Goal: Task Accomplishment & Management: Manage account settings

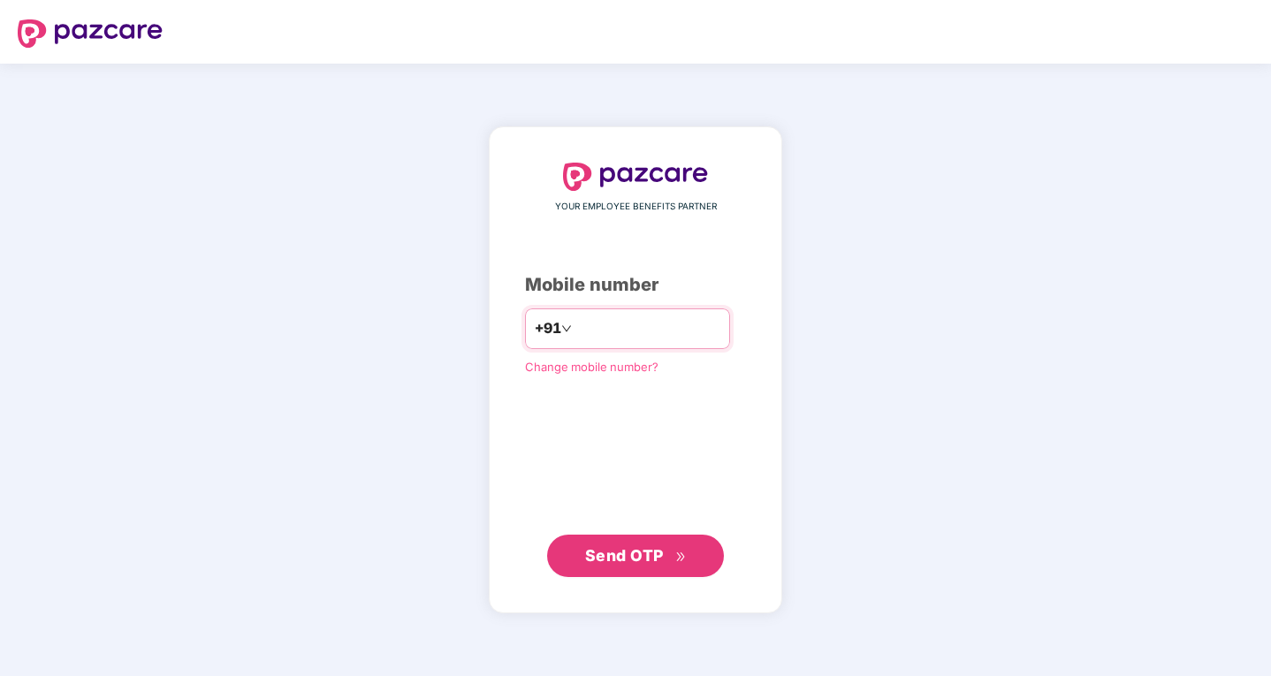
type input "**********"
click at [597, 553] on span "Send OTP" at bounding box center [624, 554] width 79 height 19
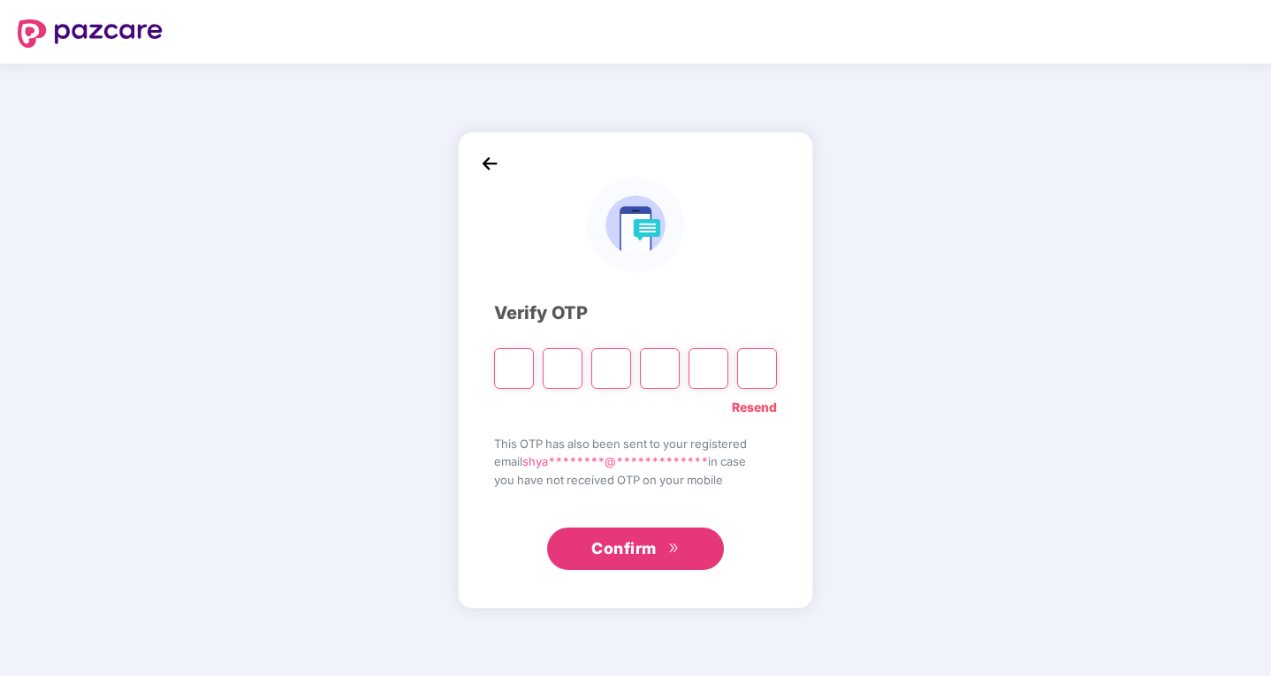
type input "*"
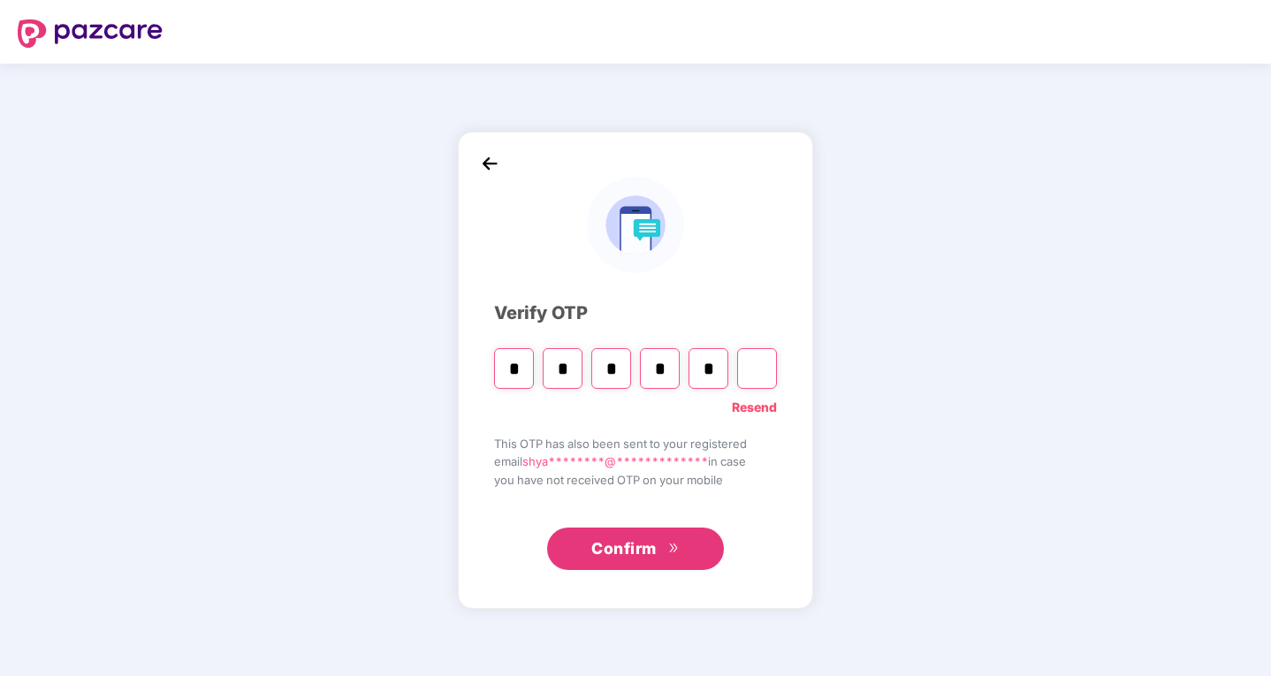
type input "*"
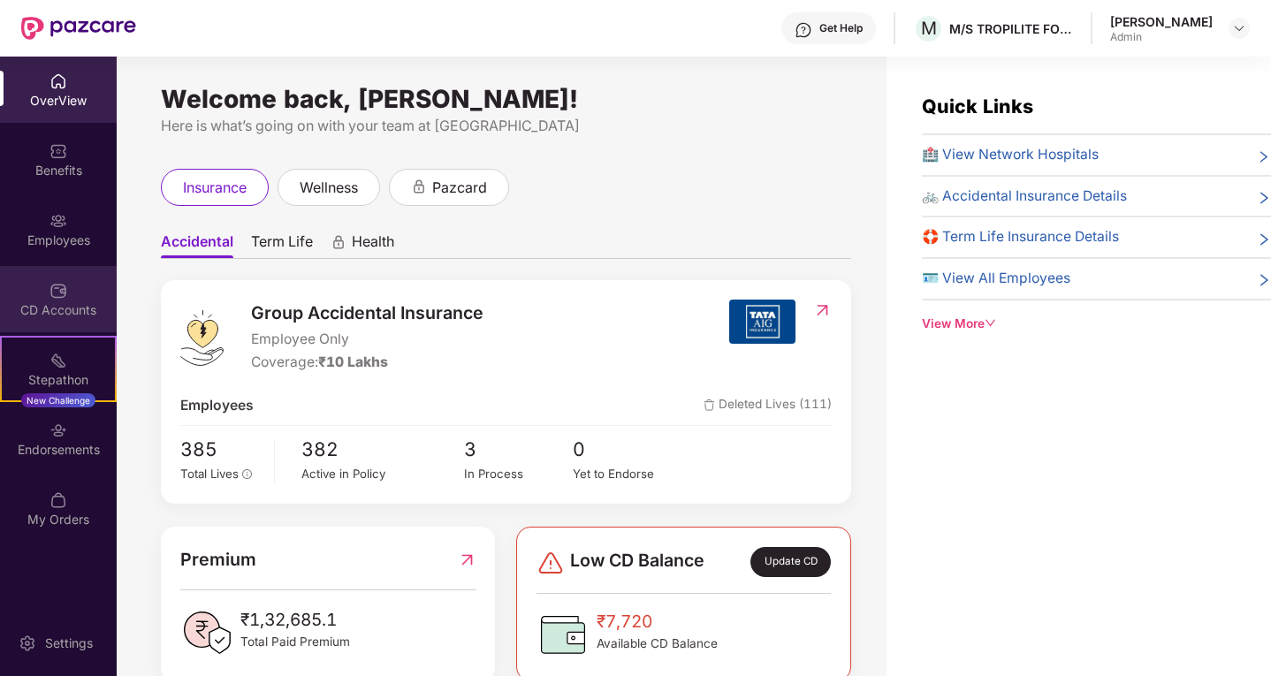
click at [61, 306] on div "CD Accounts" at bounding box center [58, 310] width 117 height 18
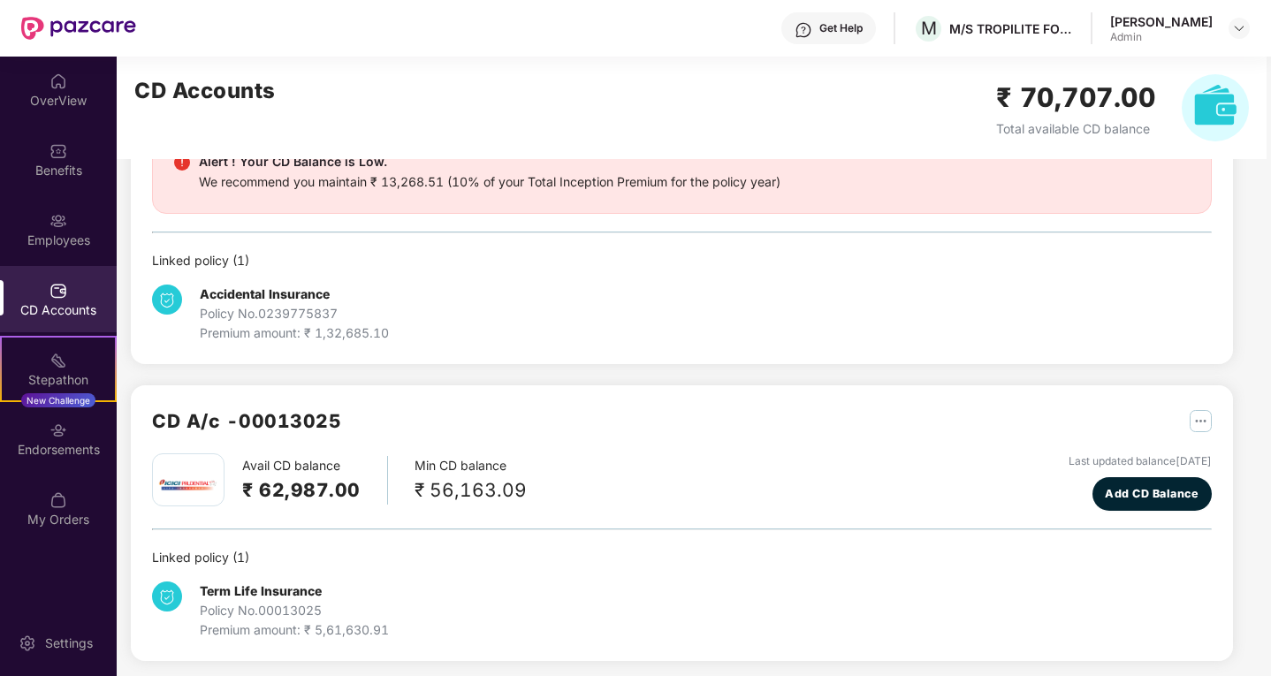
scroll to position [196, 0]
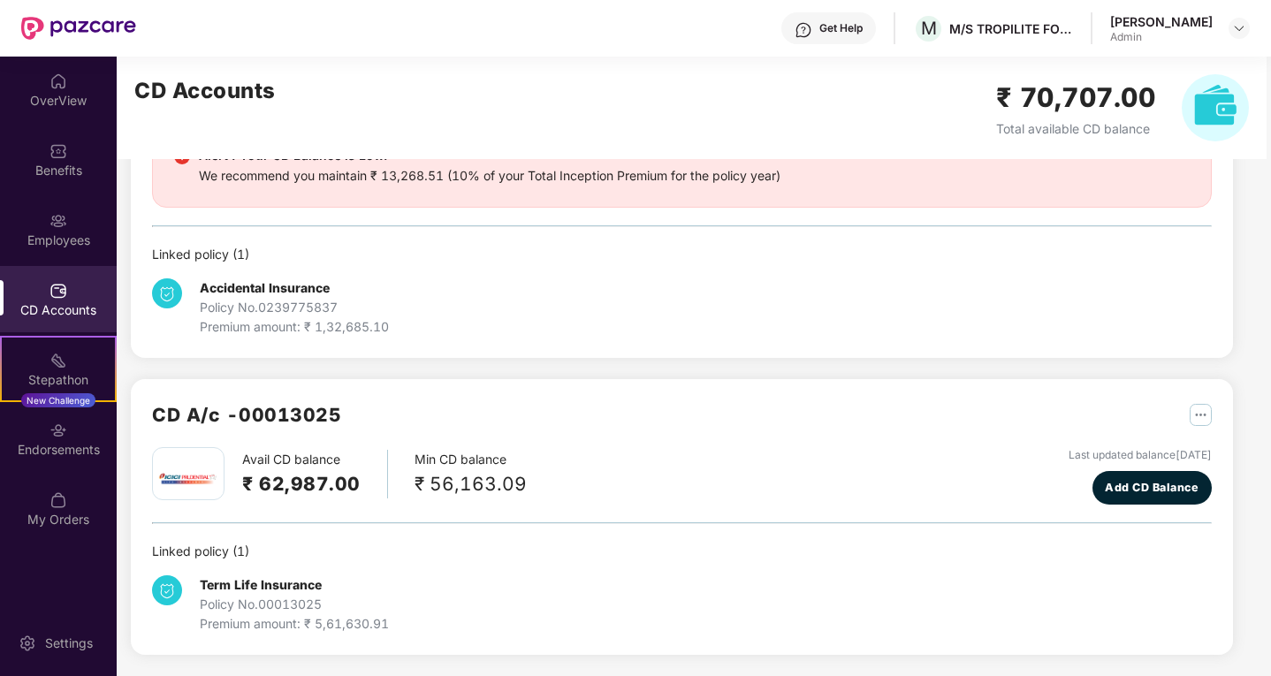
click at [285, 603] on div "Policy No. 00013025" at bounding box center [294, 604] width 189 height 19
click at [1195, 419] on img "button" at bounding box center [1201, 415] width 22 height 22
click at [1135, 454] on div "CD Statement" at bounding box center [1156, 453] width 81 height 19
click at [53, 513] on div "My Orders" at bounding box center [58, 519] width 117 height 18
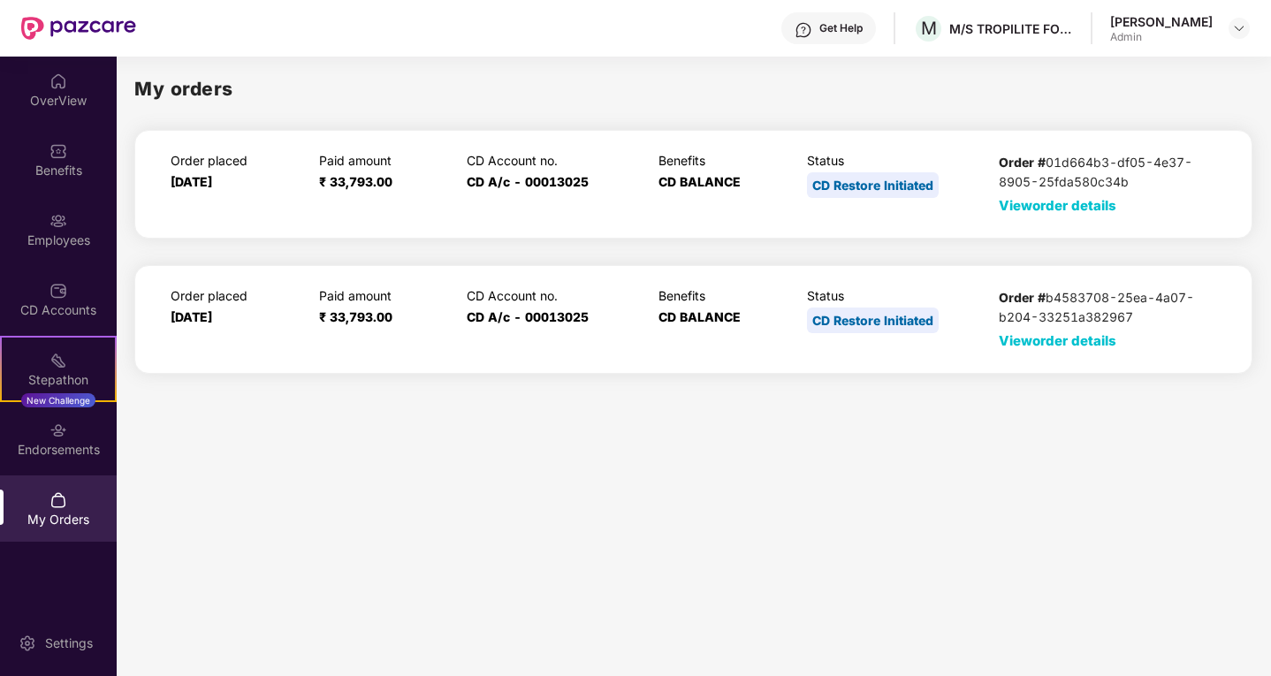
scroll to position [0, 0]
click at [1026, 206] on span "View order details" at bounding box center [1058, 205] width 118 height 17
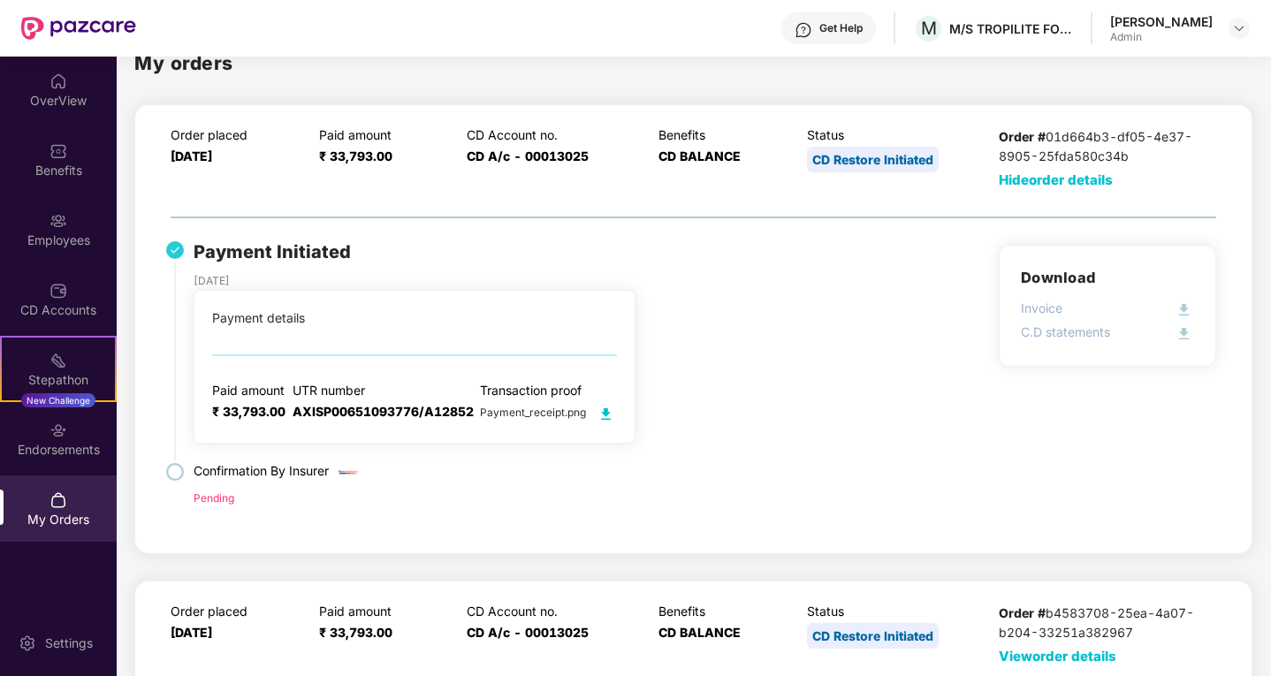
scroll to position [39, 0]
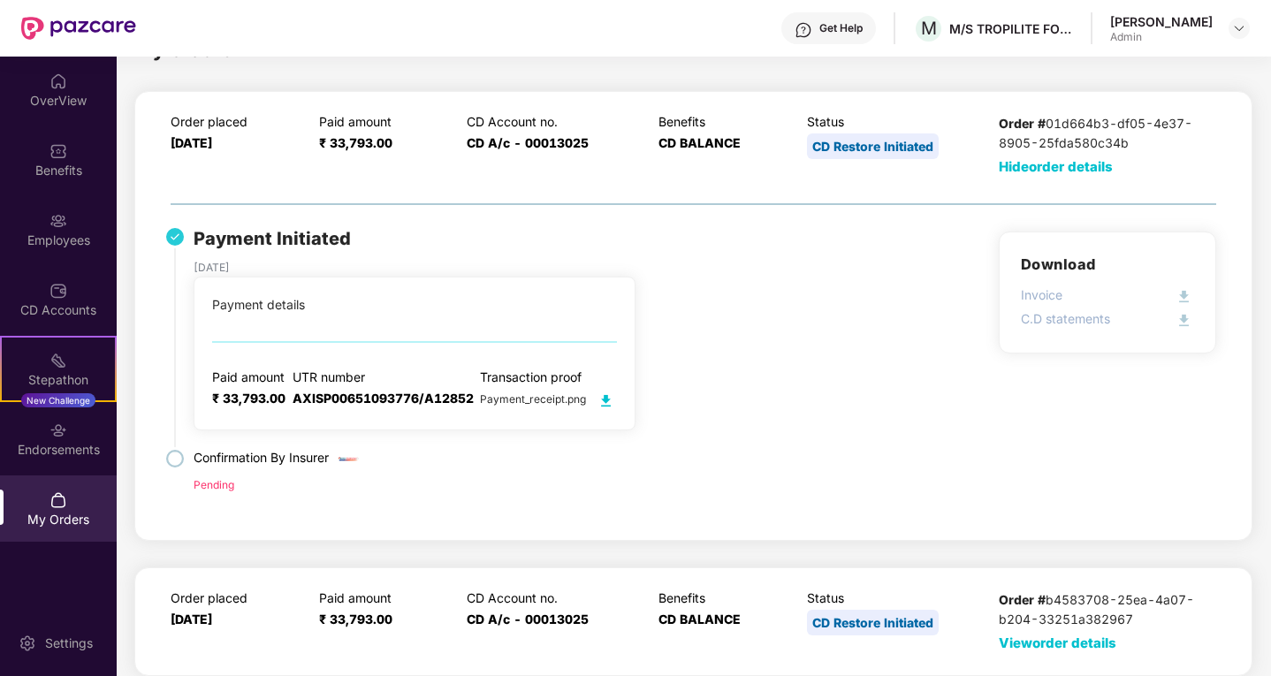
click at [1078, 644] on span "View order details" at bounding box center [1058, 643] width 118 height 17
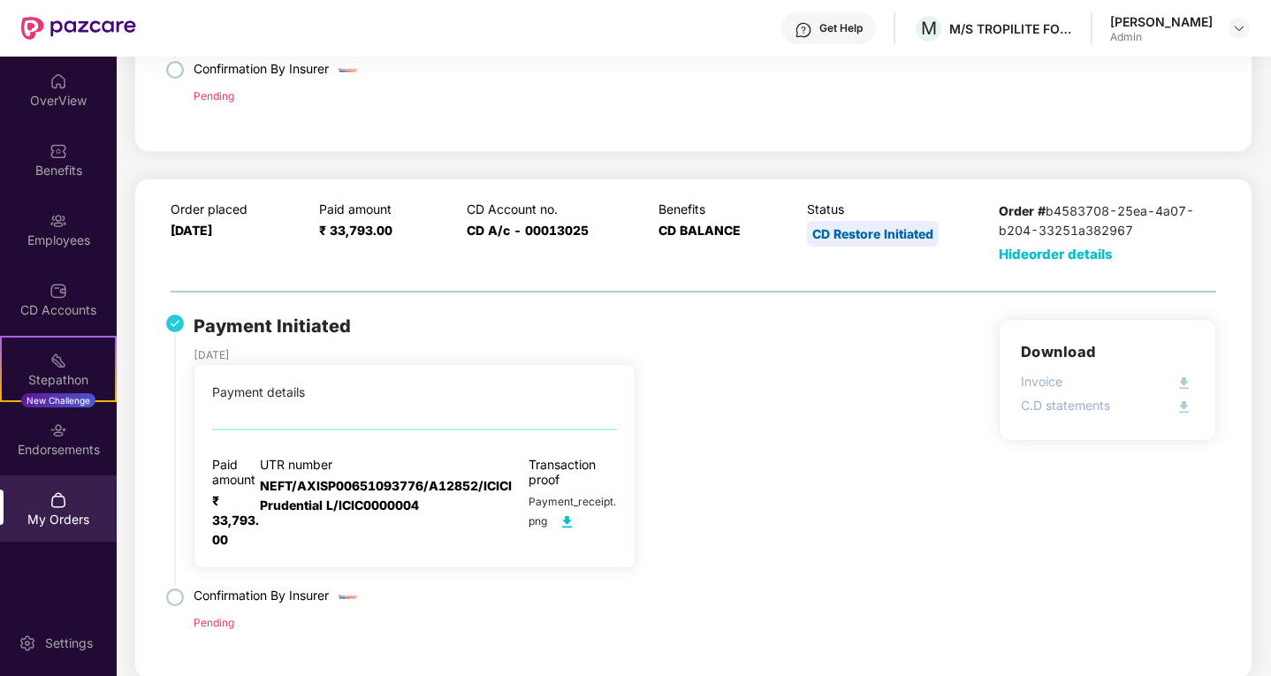
scroll to position [431, 0]
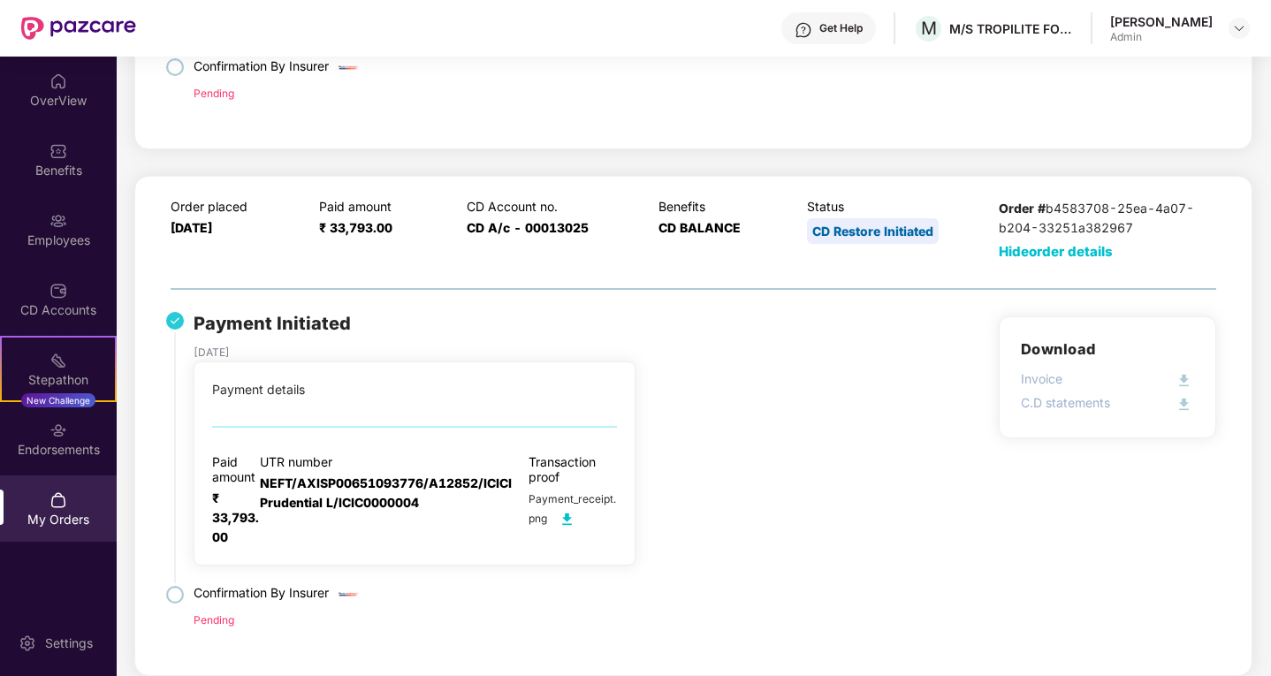
click at [179, 599] on img at bounding box center [175, 595] width 18 height 18
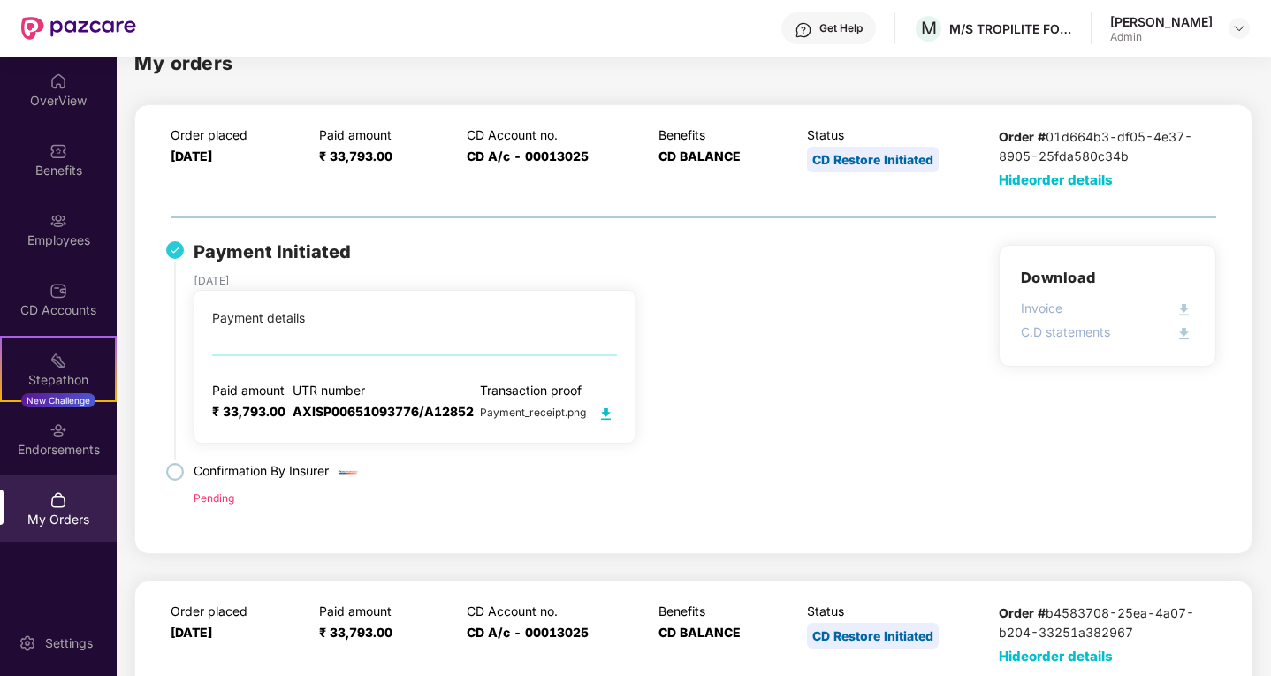
scroll to position [0, 0]
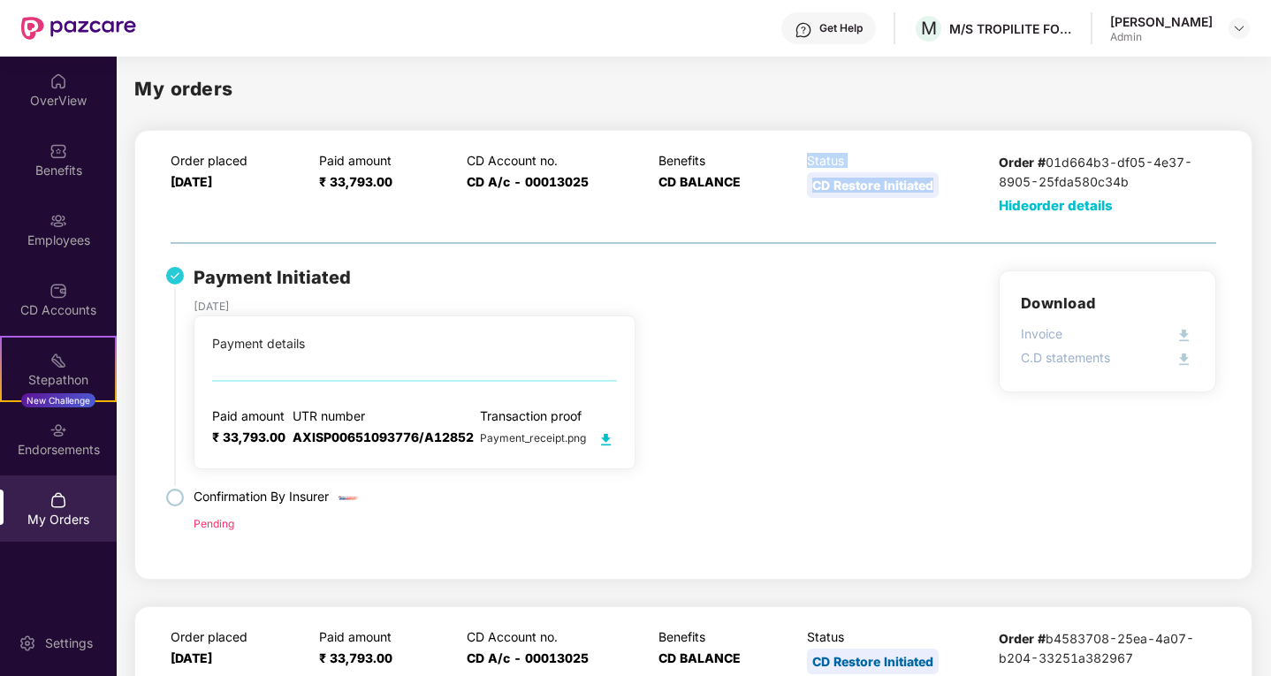
drag, startPoint x: 788, startPoint y: 180, endPoint x: 967, endPoint y: 185, distance: 179.5
click at [967, 185] on div "Order placed [DATE] Paid amount ₹ 33,793.00 CD Account no. CD A/c - 00013025 Be…" at bounding box center [694, 184] width 1046 height 63
click at [829, 230] on div "Order placed [DATE] Paid amount ₹ 33,793.00 CD Account no. CD A/c - 00013025 Be…" at bounding box center [694, 355] width 1046 height 404
click at [50, 451] on div "Endorsements" at bounding box center [58, 450] width 117 height 18
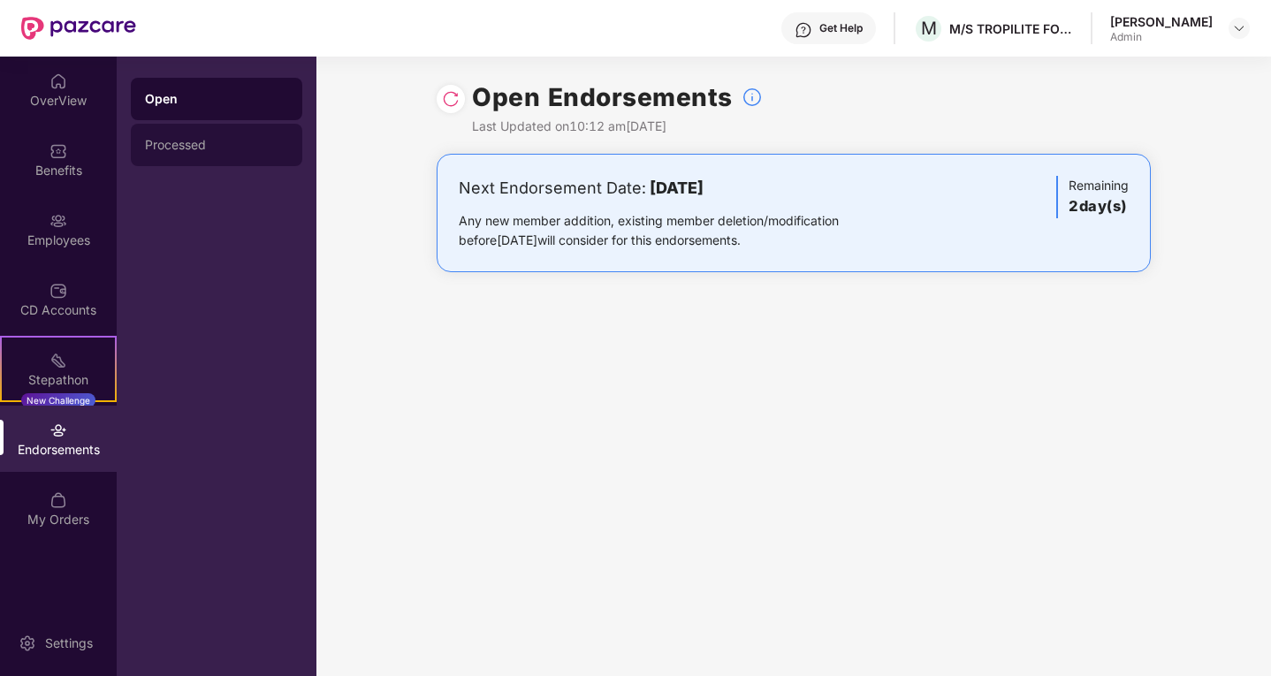
click at [153, 147] on div "Processed" at bounding box center [216, 145] width 143 height 14
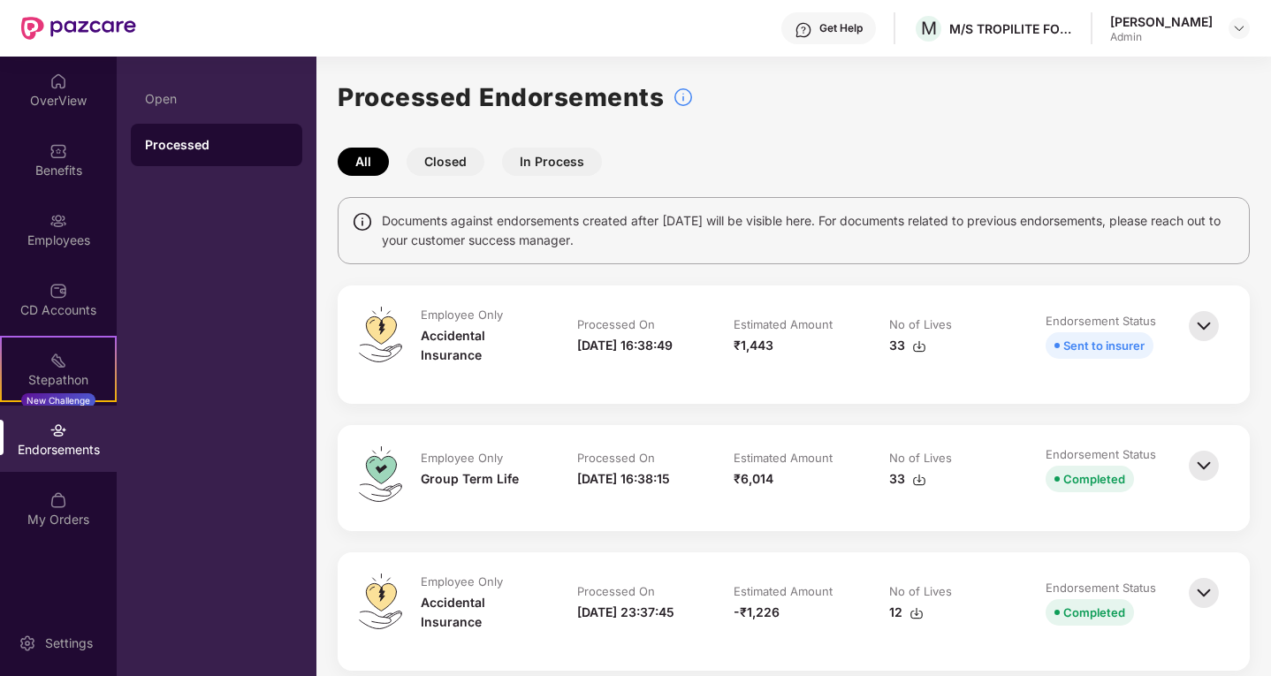
click at [1194, 322] on img at bounding box center [1204, 326] width 39 height 39
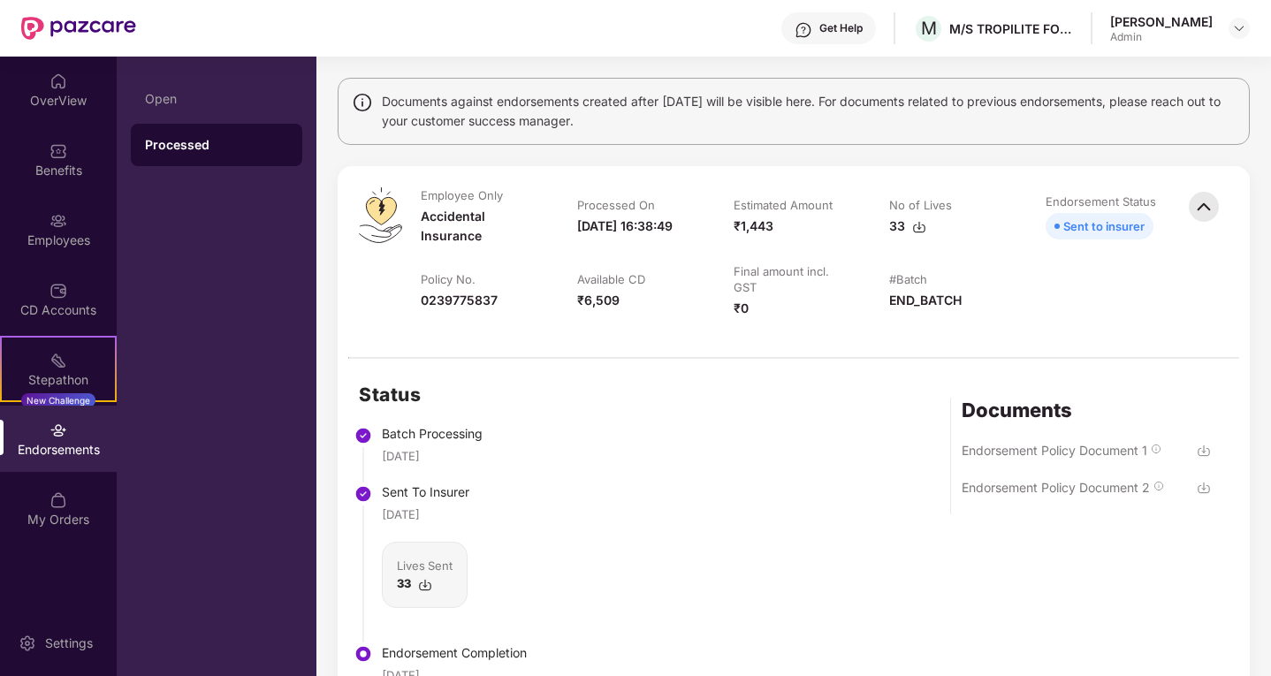
scroll to position [88, 0]
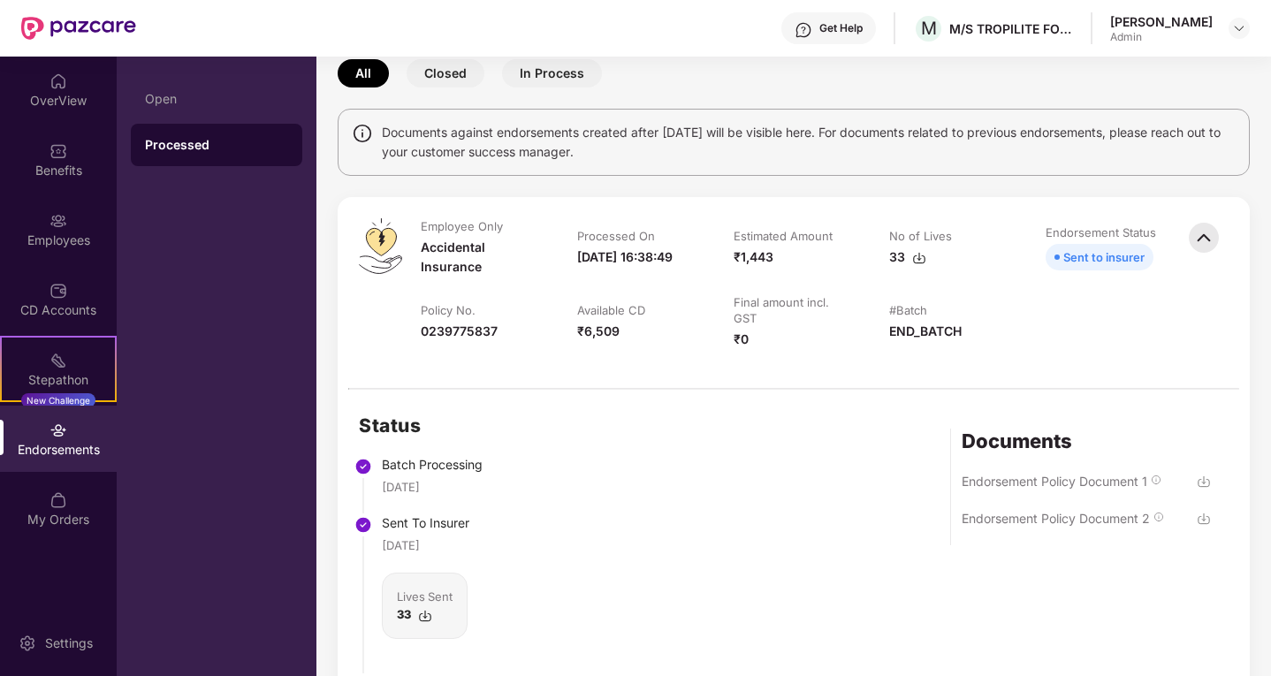
click at [445, 74] on button "Closed" at bounding box center [446, 73] width 78 height 28
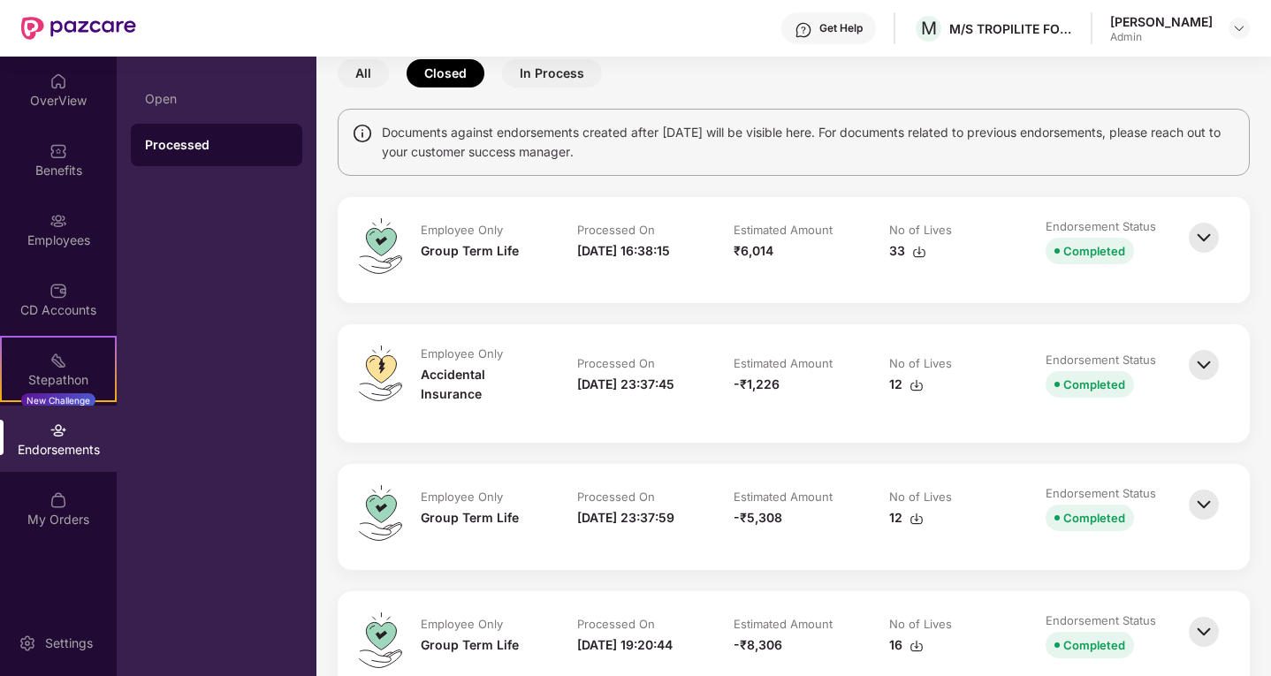
click at [535, 74] on button "In Process" at bounding box center [552, 73] width 100 height 28
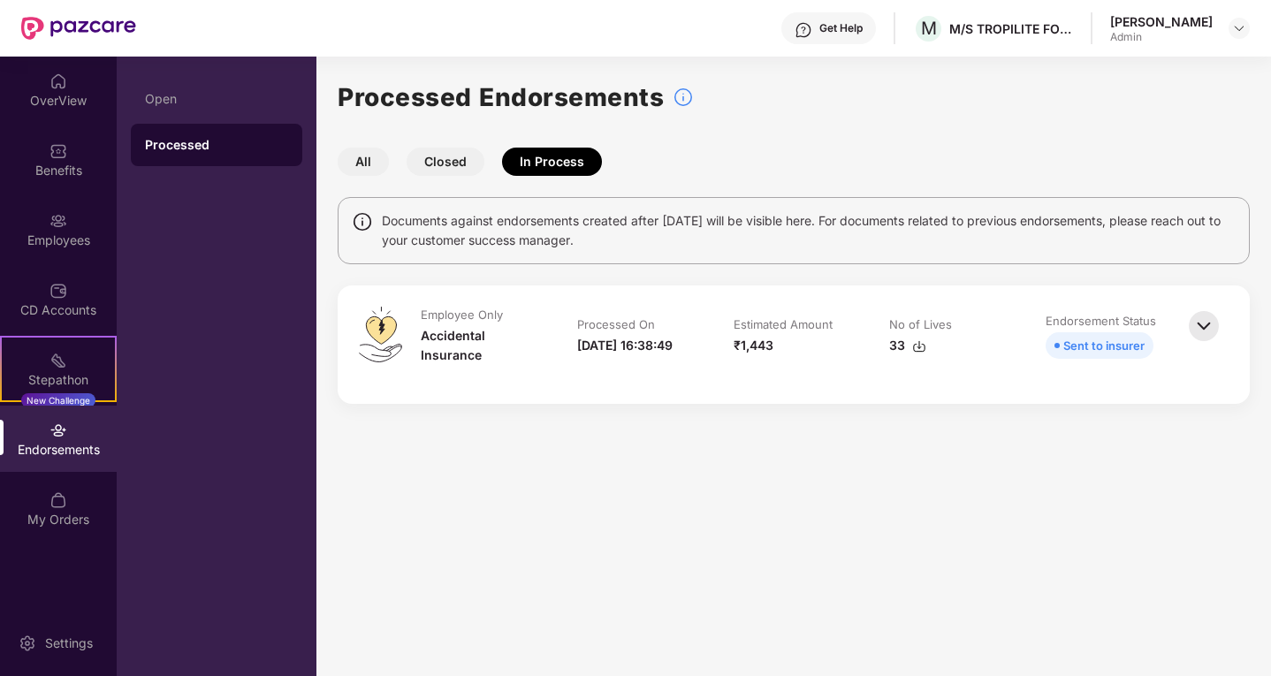
click at [446, 152] on button "Closed" at bounding box center [446, 162] width 78 height 28
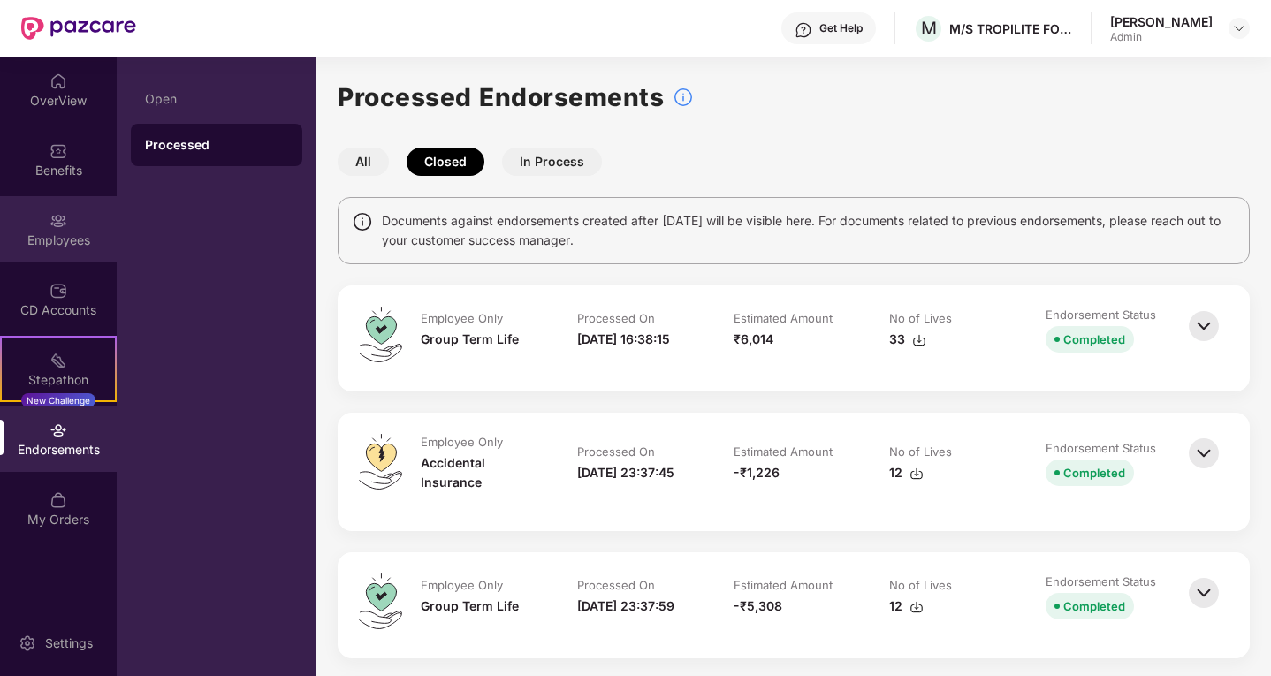
click at [50, 228] on img at bounding box center [59, 221] width 18 height 18
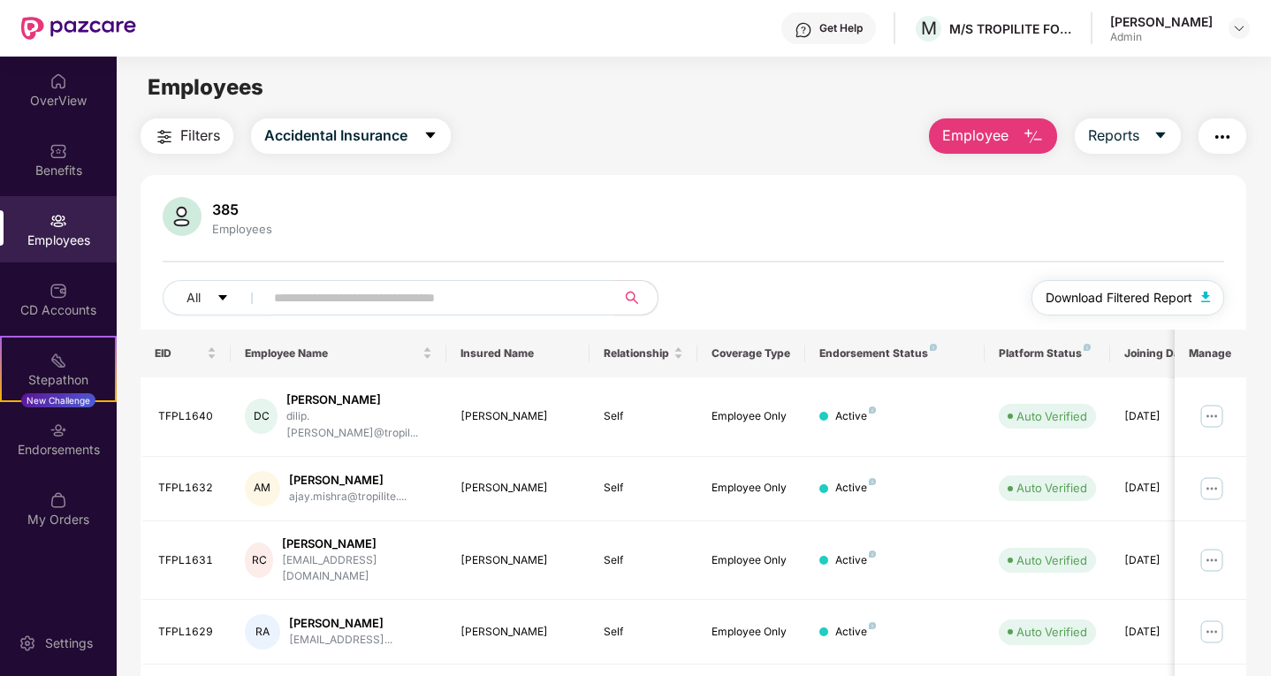
click at [1201, 297] on img "button" at bounding box center [1205, 297] width 9 height 11
click at [393, 135] on span "Accidental Insurance" at bounding box center [335, 136] width 143 height 22
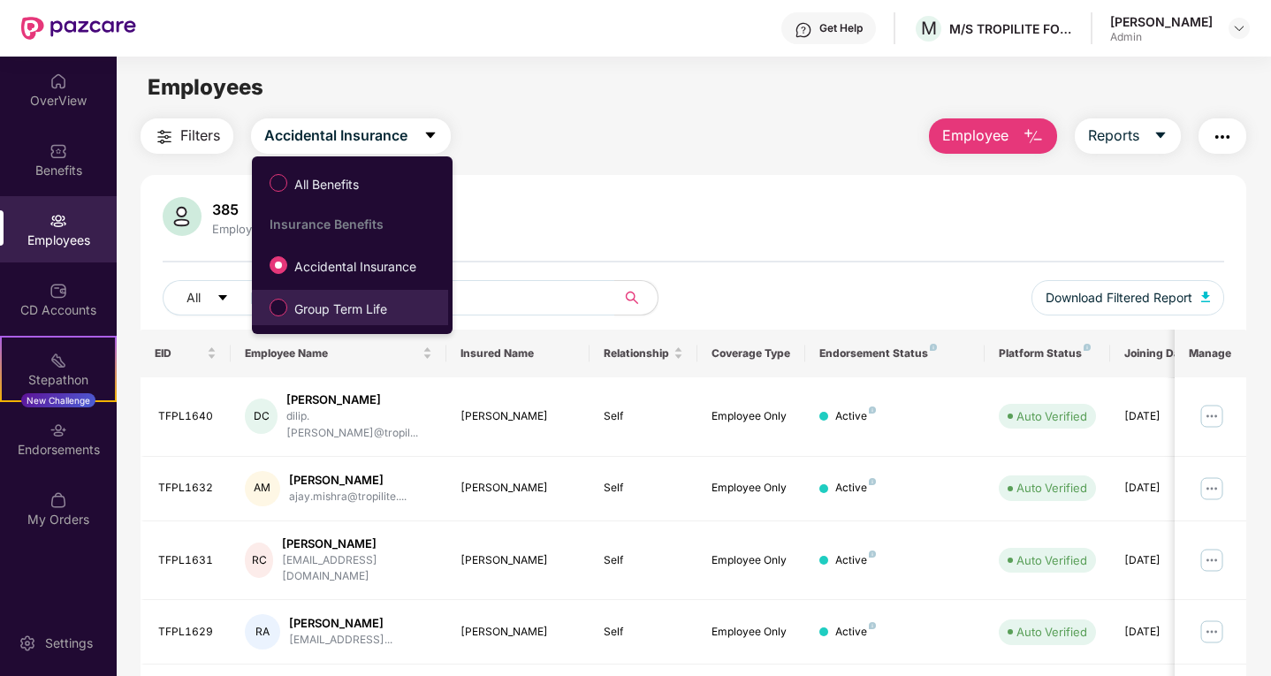
click at [337, 314] on span "Group Term Life" at bounding box center [340, 309] width 107 height 19
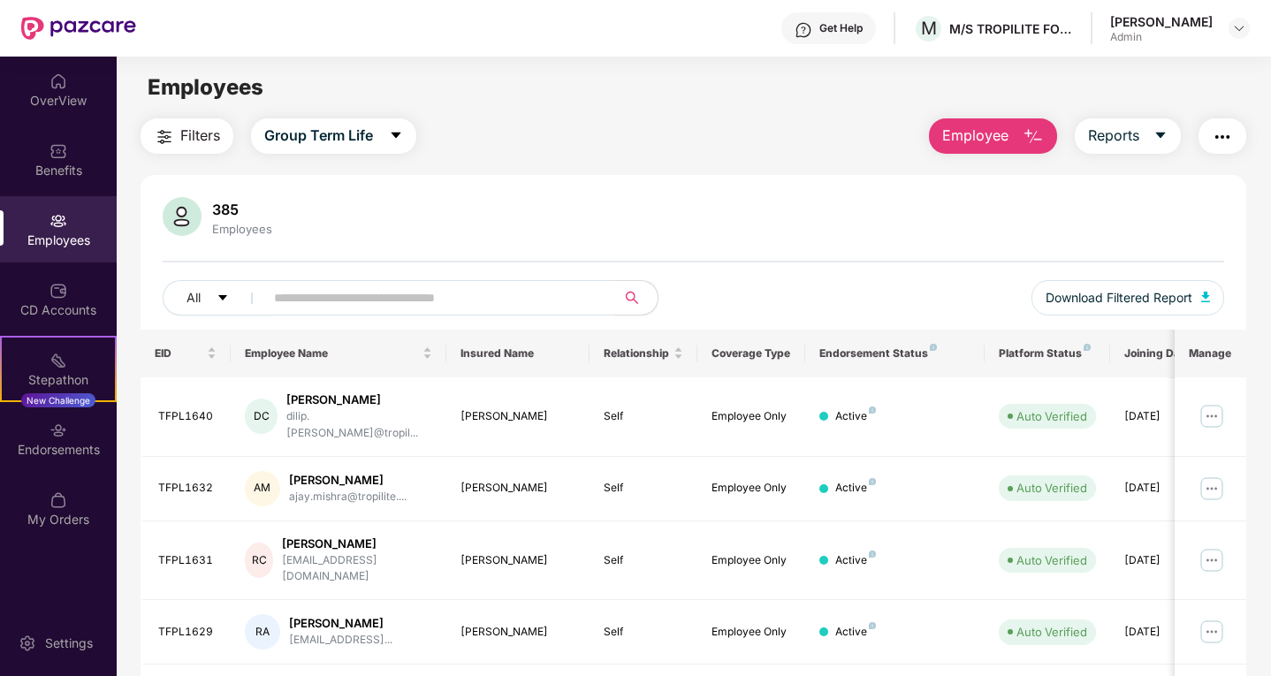
click at [947, 137] on span "Employee" at bounding box center [975, 136] width 66 height 22
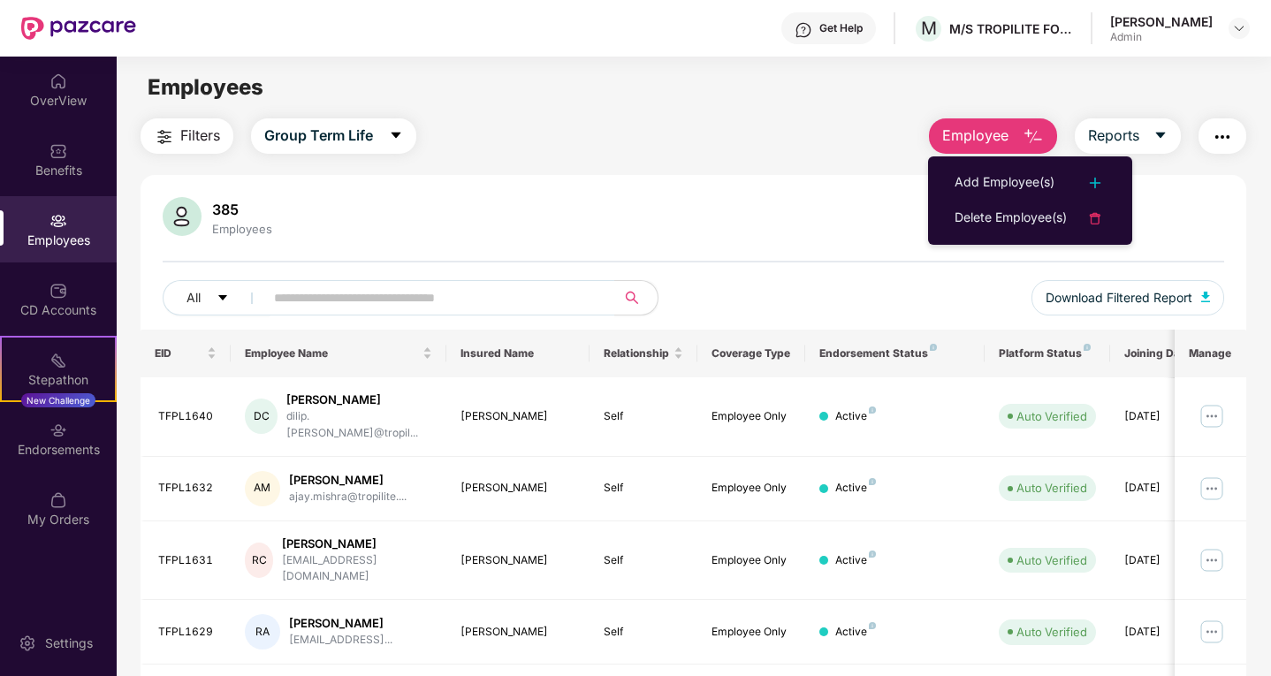
click at [800, 197] on div "385 Employees" at bounding box center [694, 218] width 1062 height 42
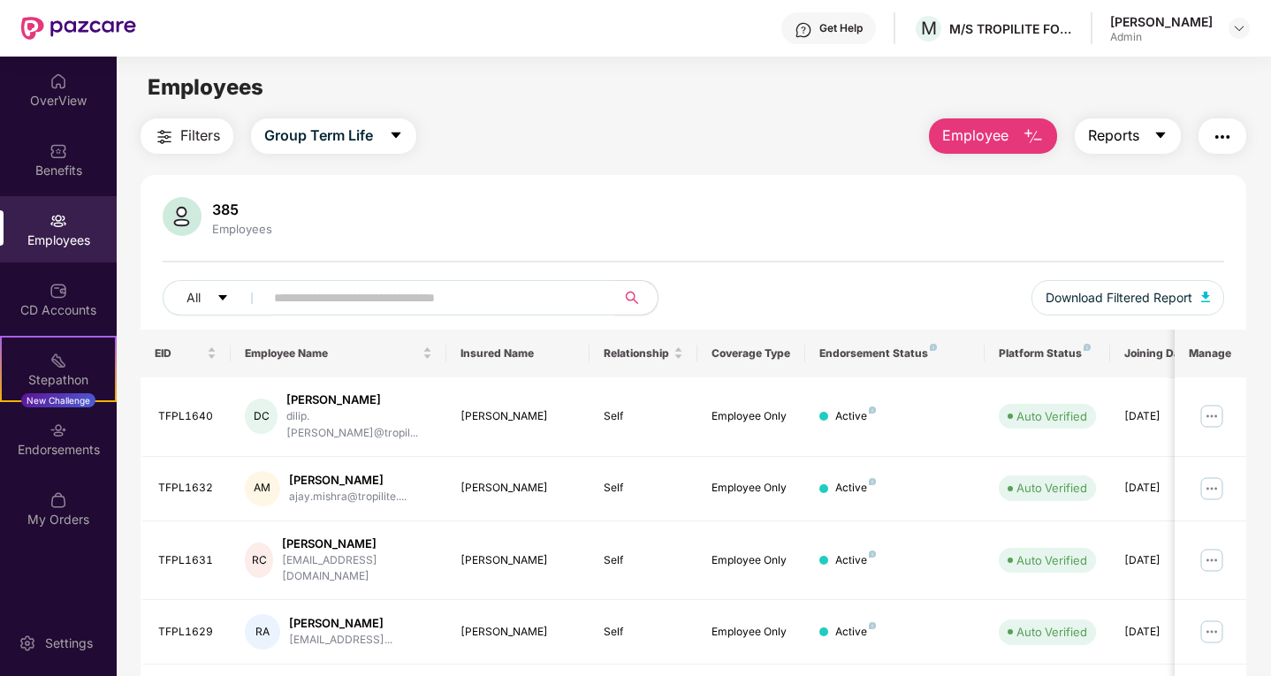
click at [1112, 132] on span "Reports" at bounding box center [1113, 136] width 51 height 22
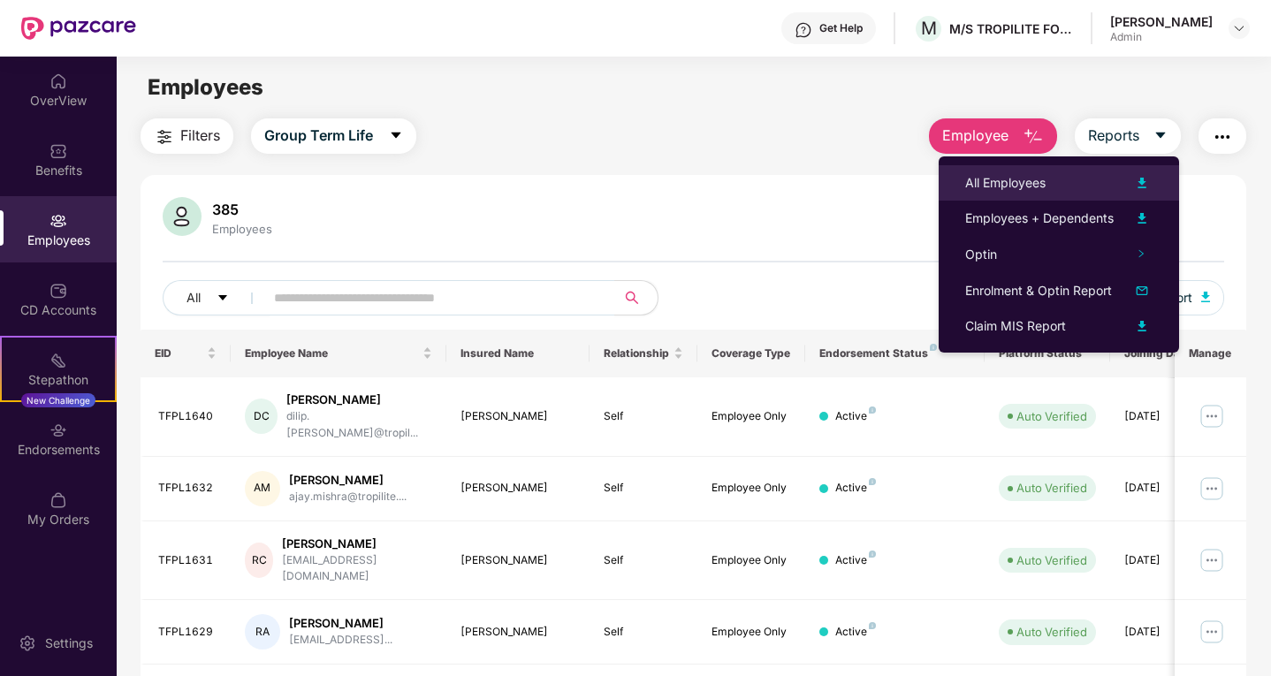
click at [1030, 180] on div "All Employees" at bounding box center [1005, 182] width 80 height 19
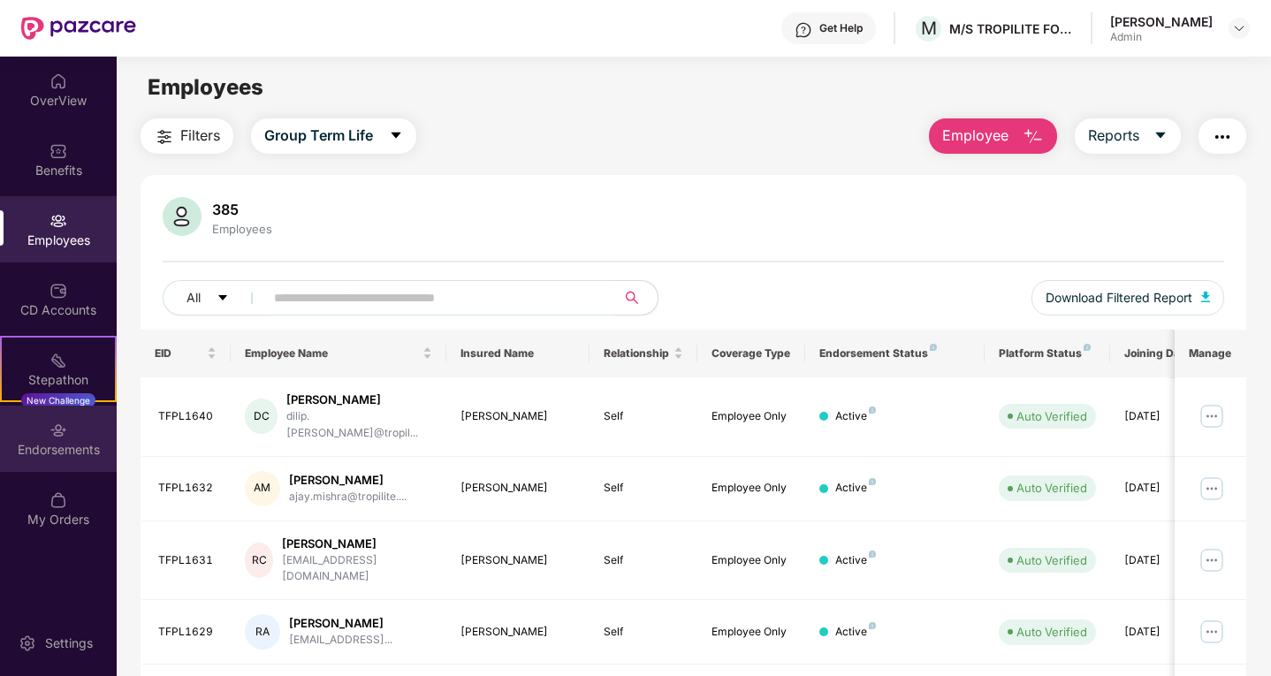
click at [90, 448] on div "Endorsements" at bounding box center [58, 450] width 117 height 18
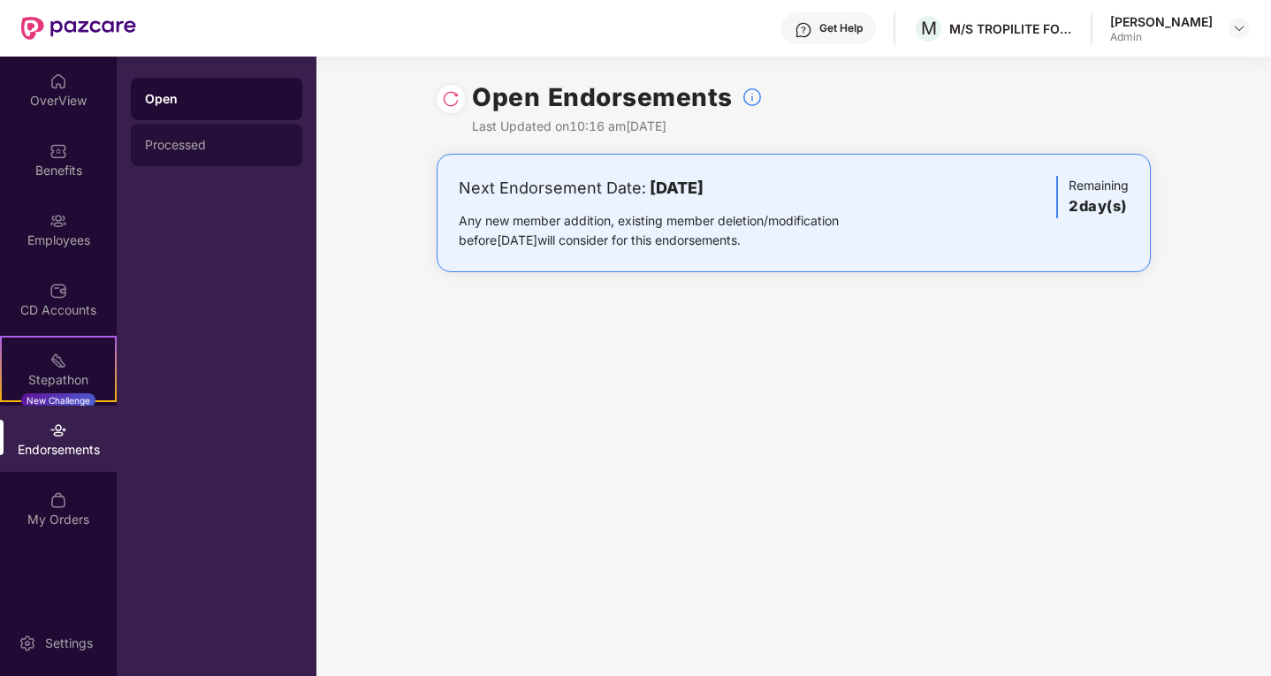
click at [188, 148] on div "Processed" at bounding box center [216, 145] width 143 height 14
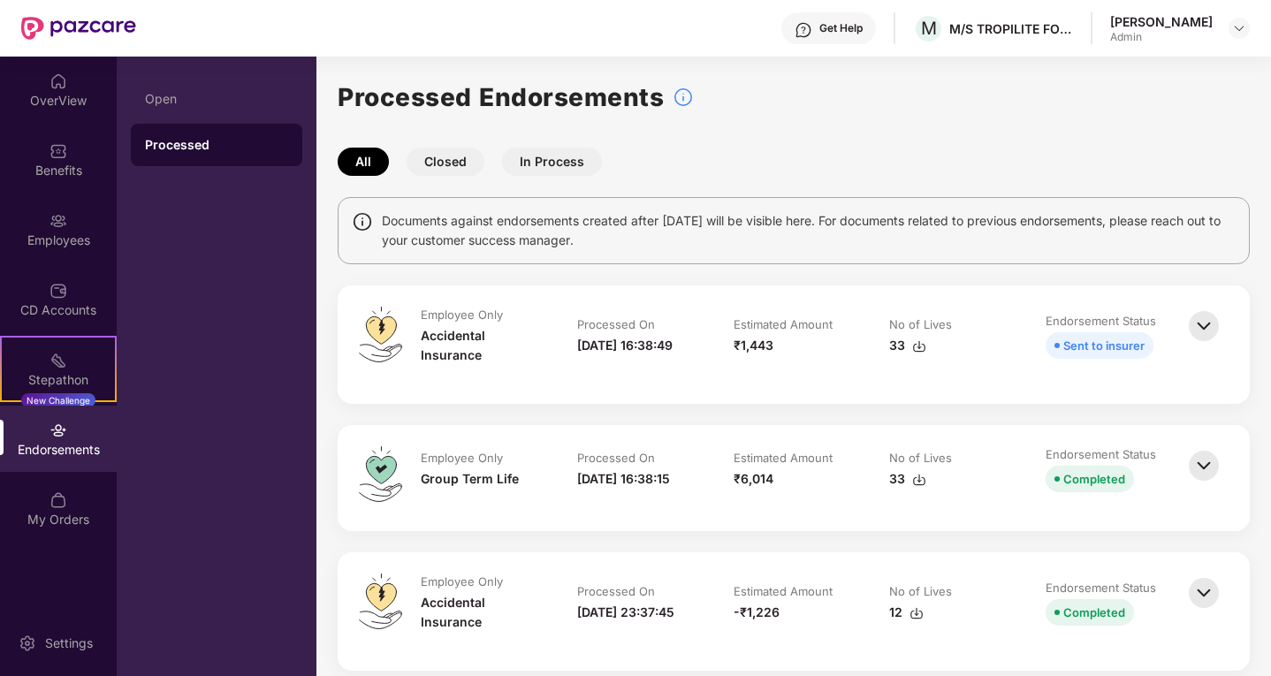
click at [454, 167] on button "Closed" at bounding box center [446, 162] width 78 height 28
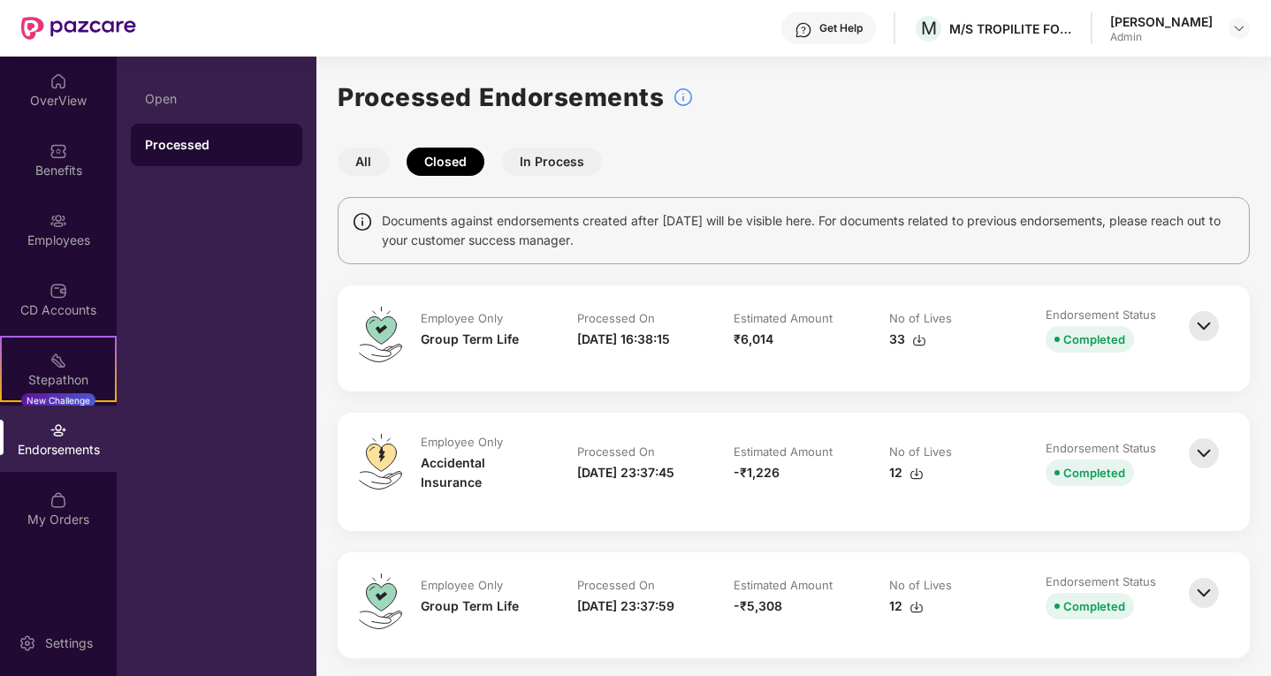
click at [535, 169] on button "In Process" at bounding box center [552, 162] width 100 height 28
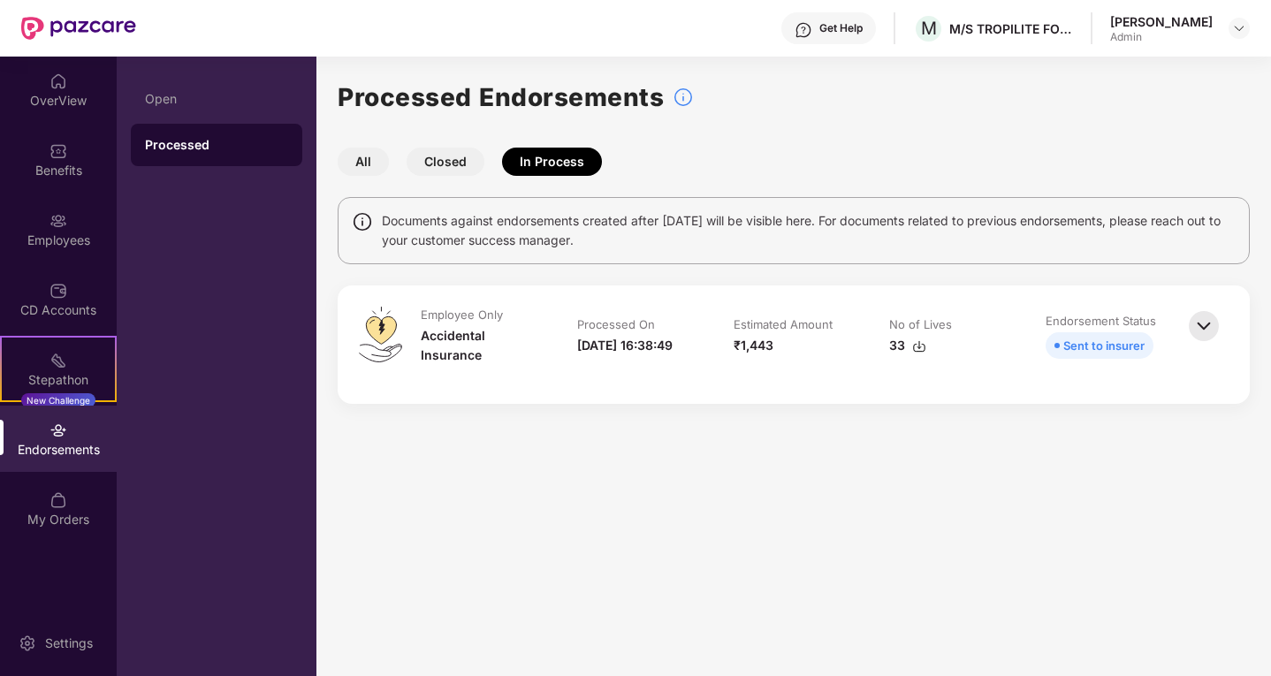
click at [449, 167] on button "Closed" at bounding box center [446, 162] width 78 height 28
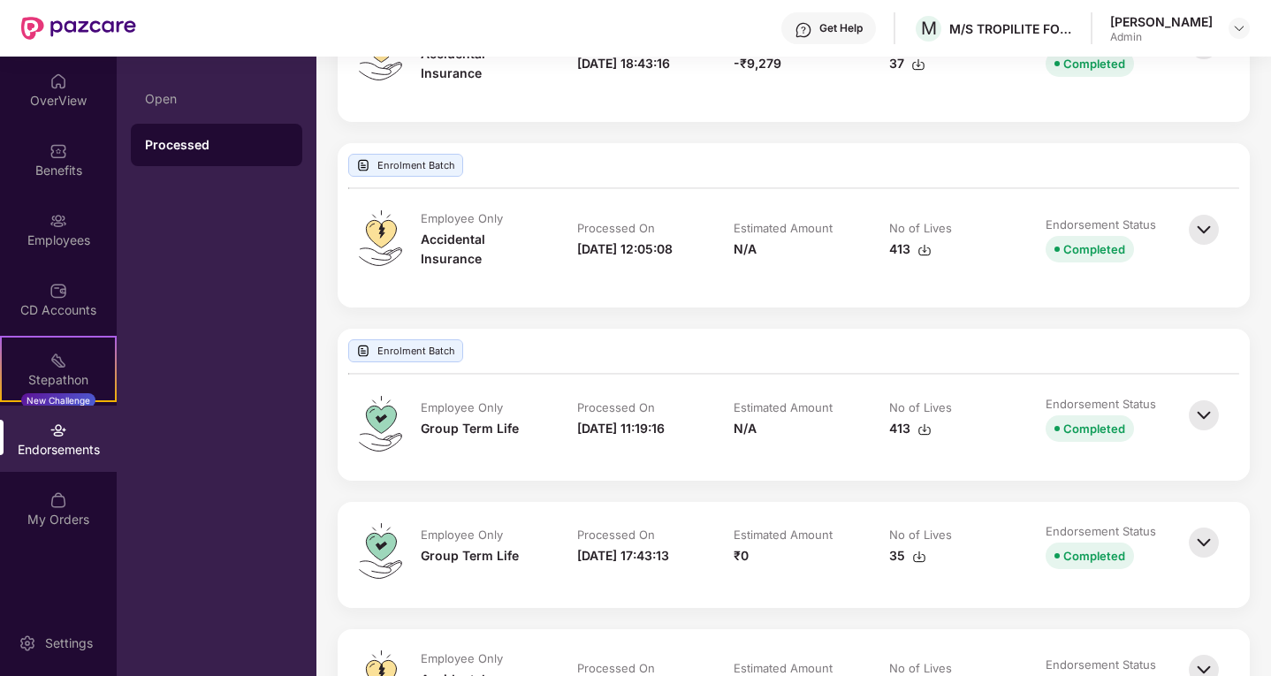
scroll to position [1326, 0]
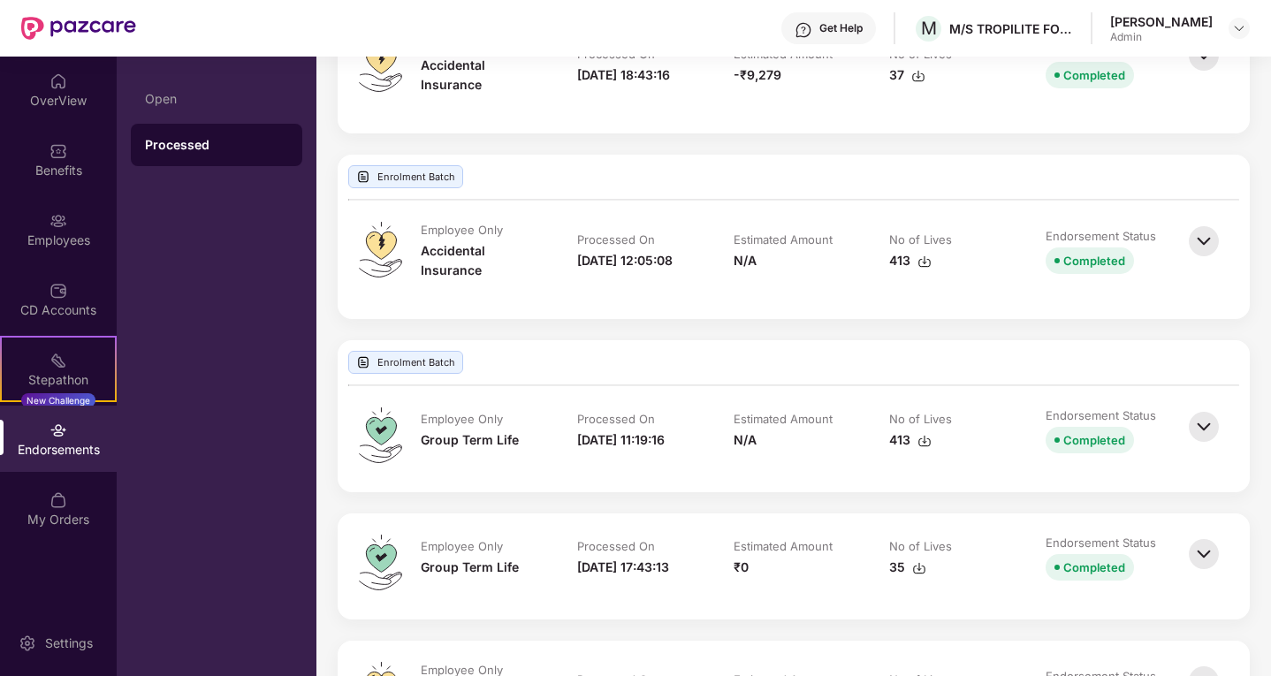
click at [1211, 446] on img at bounding box center [1204, 427] width 39 height 39
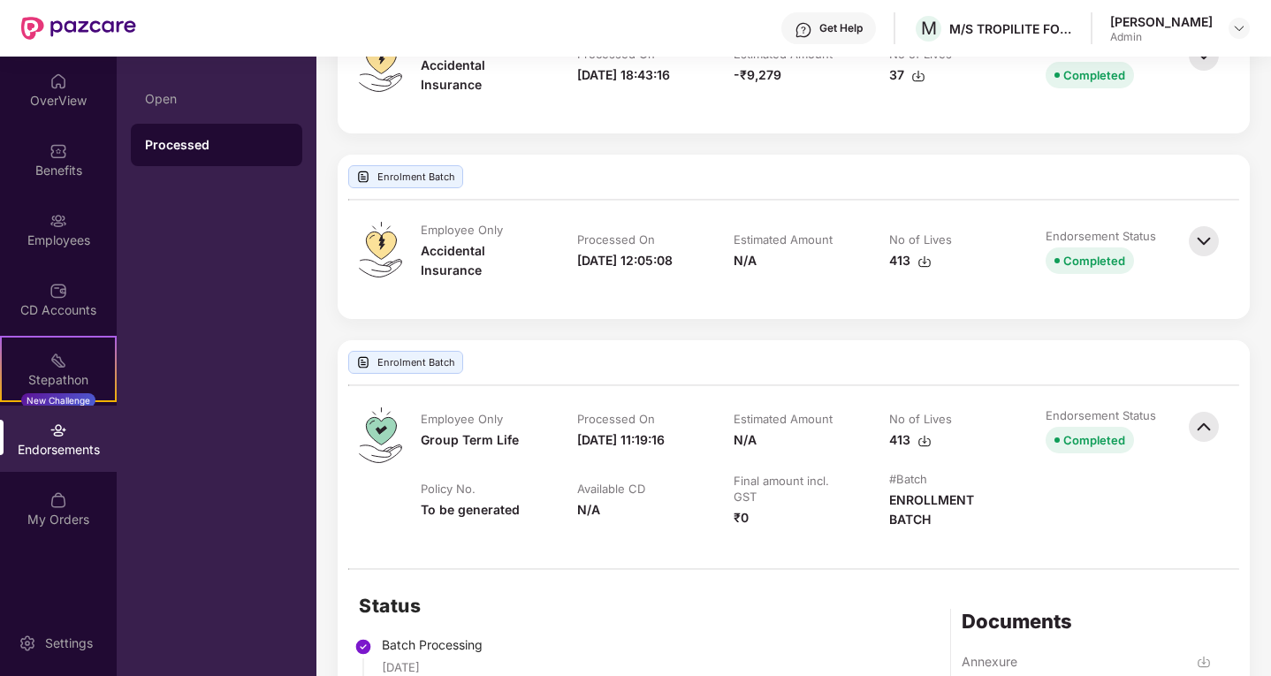
click at [1101, 450] on div "Completed" at bounding box center [1094, 440] width 62 height 19
click at [1189, 446] on img at bounding box center [1204, 427] width 39 height 39
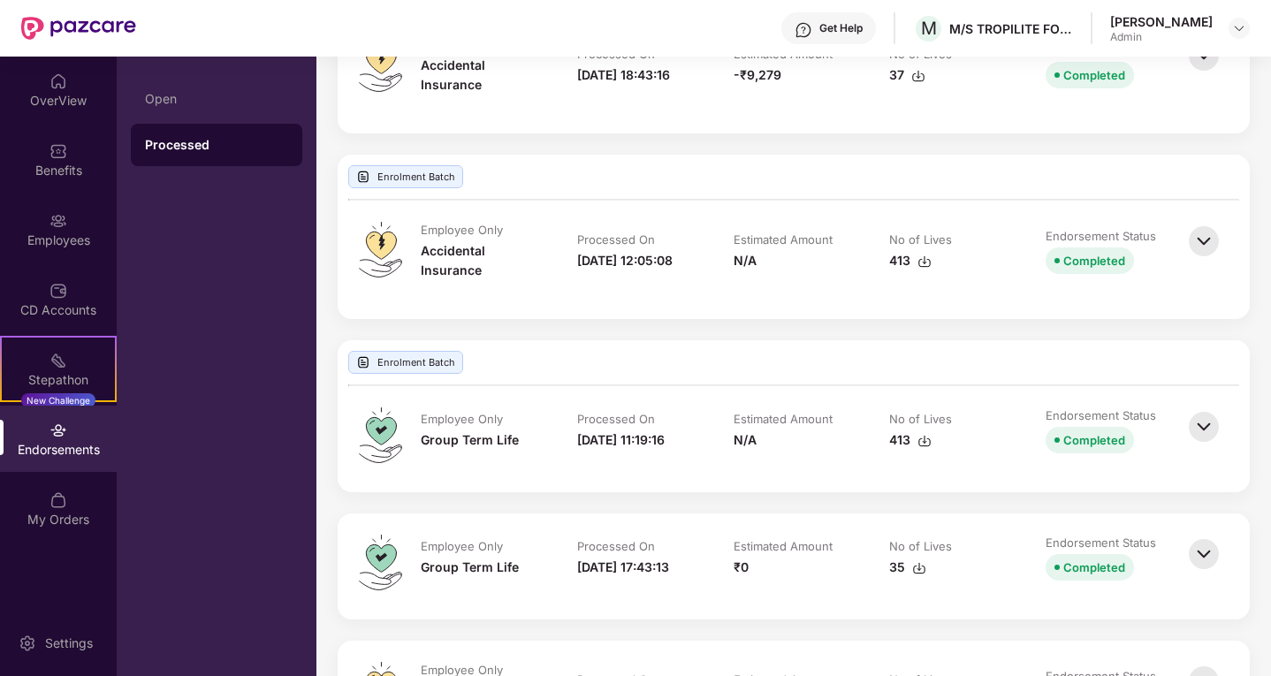
click at [931, 450] on div "413" at bounding box center [949, 440] width 121 height 19
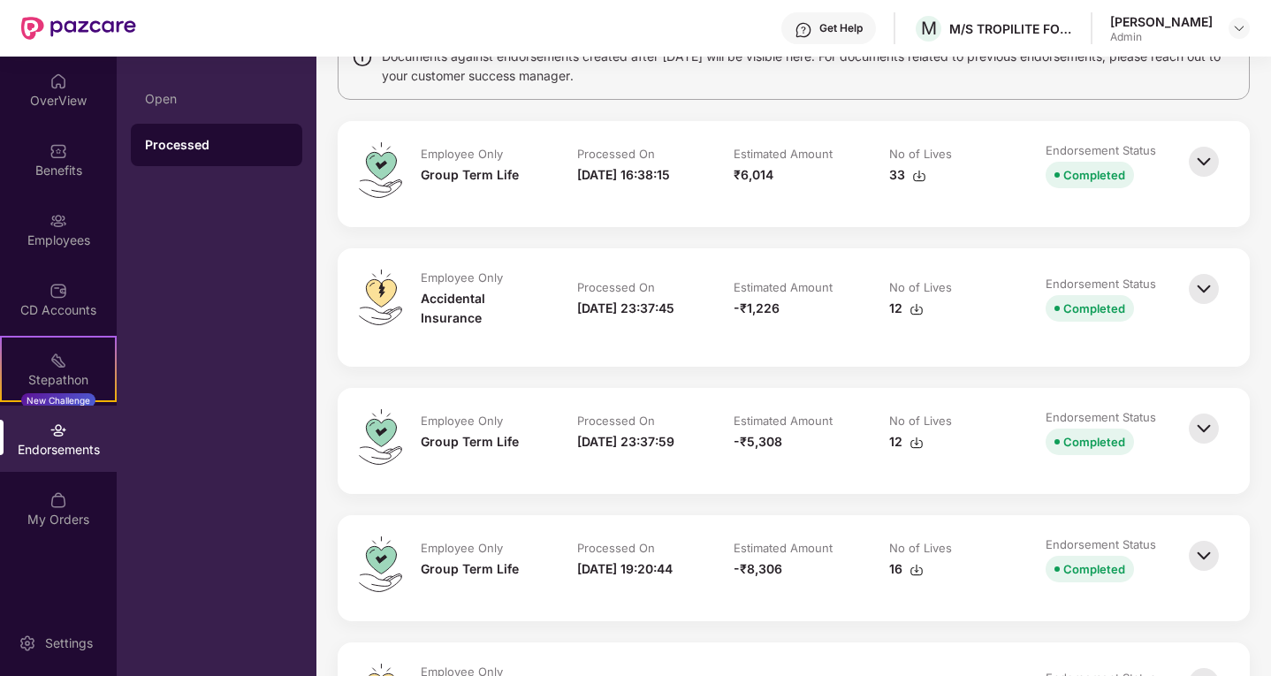
scroll to position [0, 0]
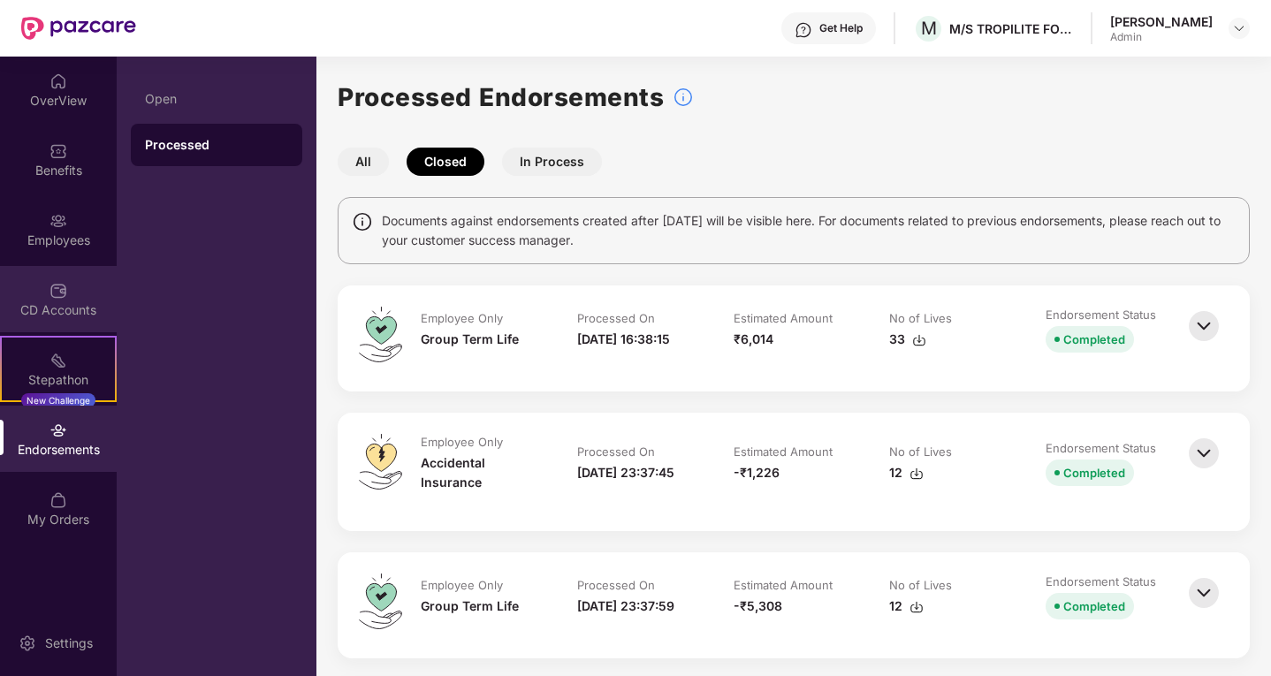
click at [61, 300] on div "CD Accounts" at bounding box center [58, 299] width 117 height 66
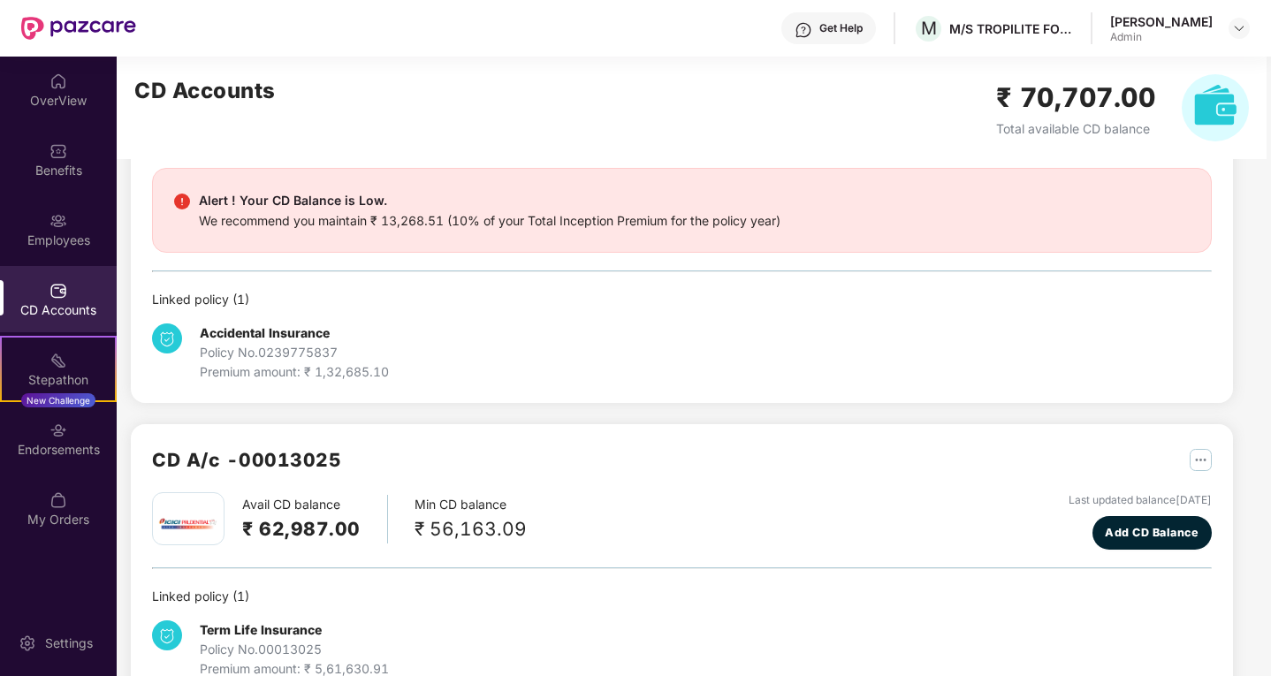
scroll to position [196, 0]
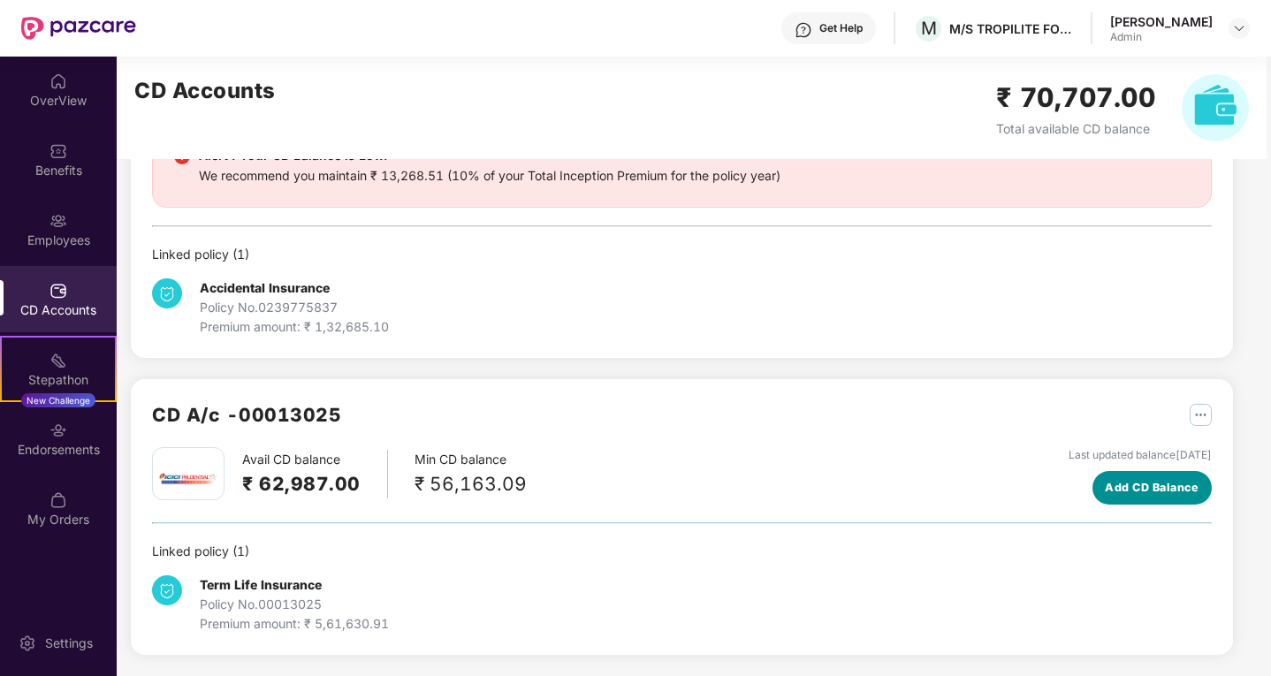
click at [1154, 498] on button "Add CD Balance" at bounding box center [1152, 488] width 119 height 34
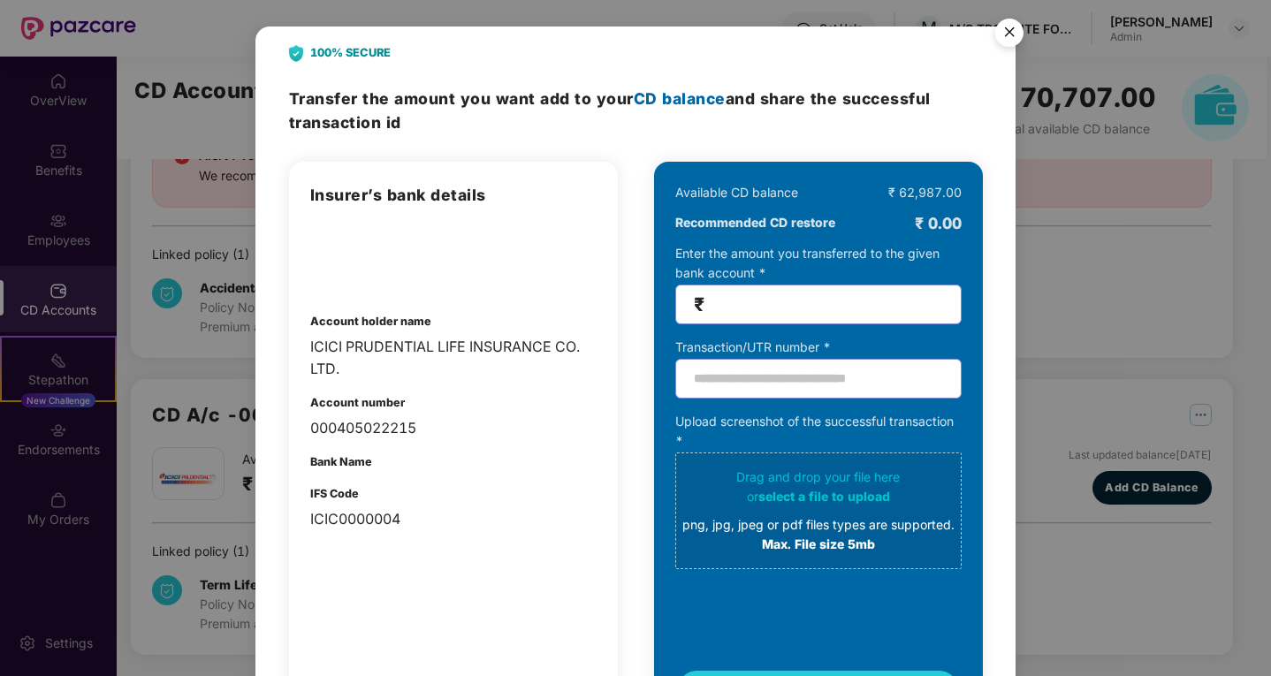
click at [1007, 40] on img "Close" at bounding box center [1010, 36] width 50 height 50
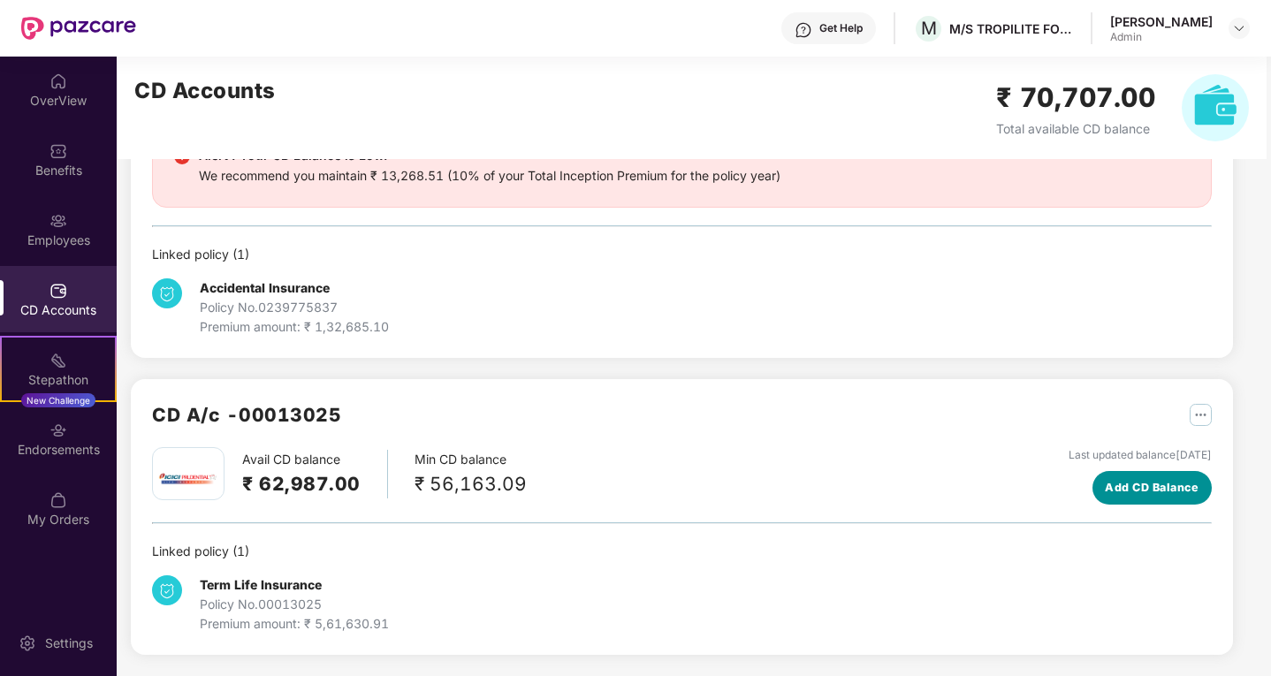
click at [1126, 482] on span "Add CD Balance" at bounding box center [1152, 488] width 94 height 18
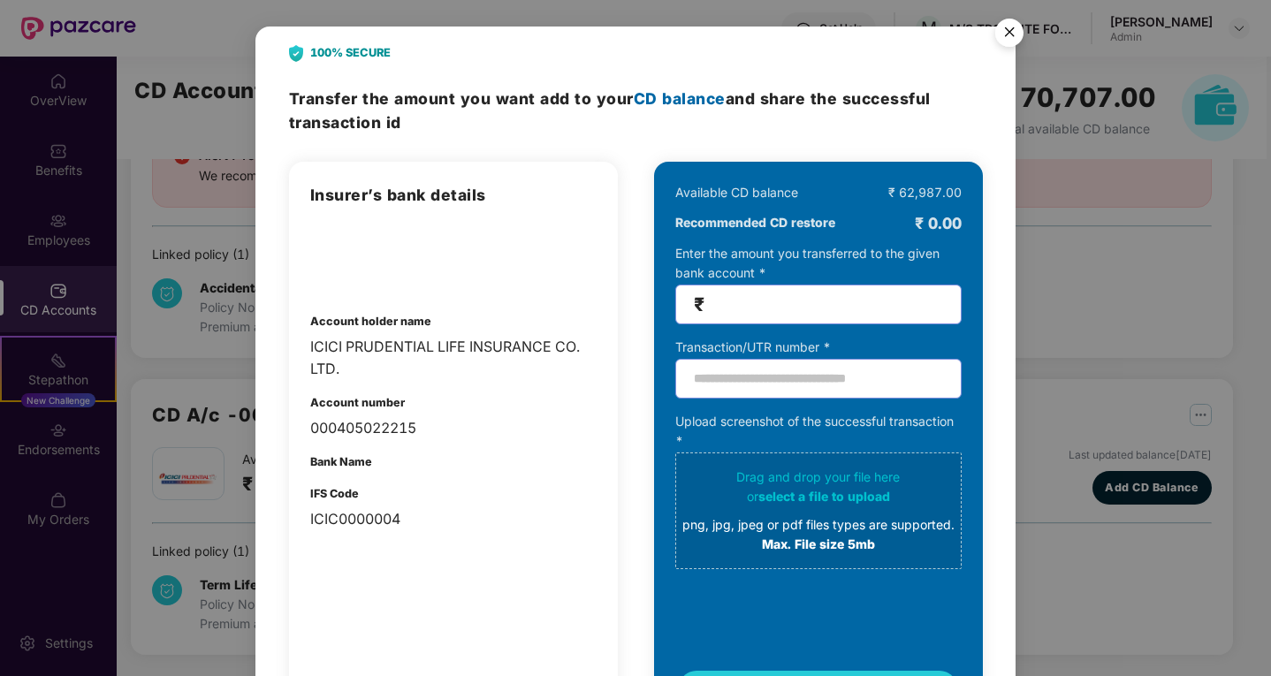
click at [1016, 39] on img "Close" at bounding box center [1010, 36] width 50 height 50
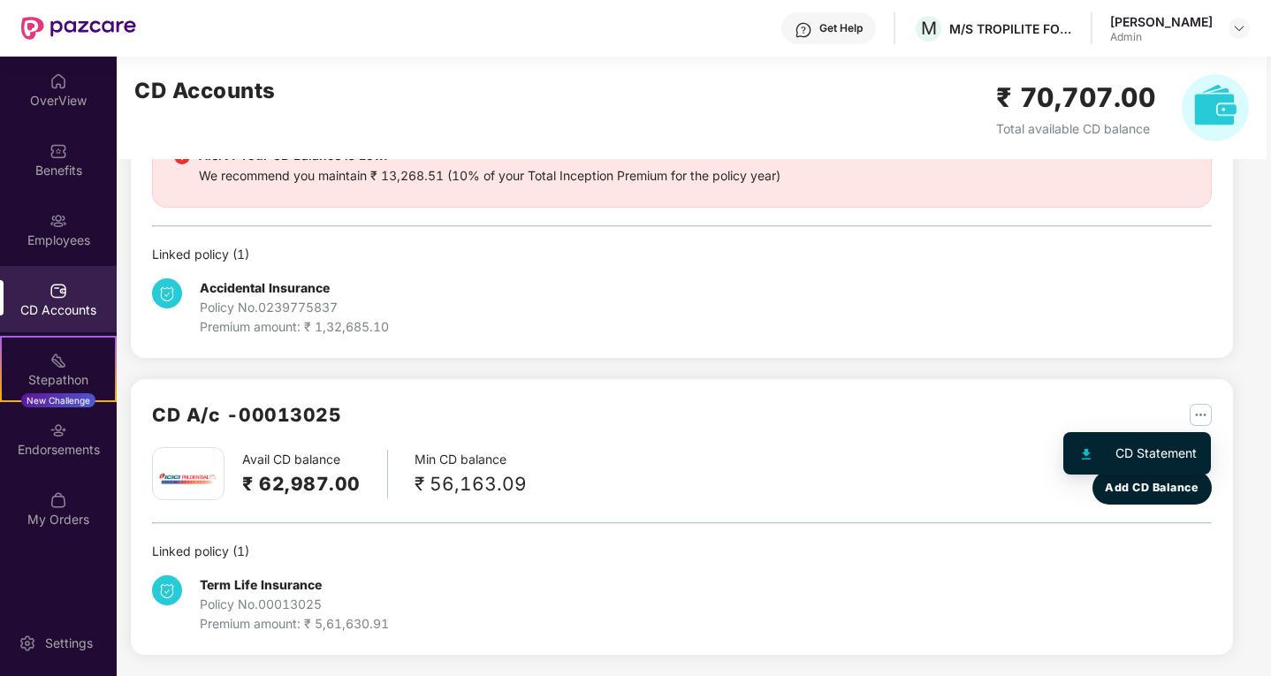
click at [1198, 412] on img "button" at bounding box center [1201, 415] width 22 height 22
click at [1126, 454] on div "CD Statement" at bounding box center [1156, 453] width 81 height 19
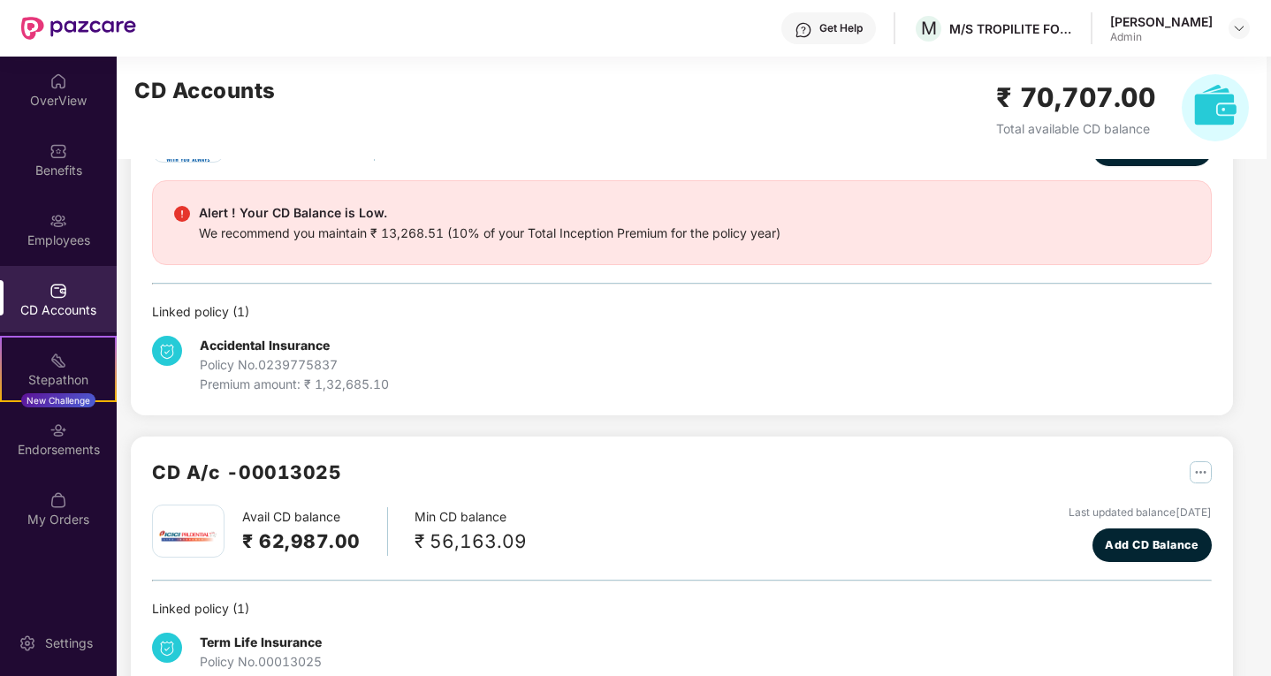
scroll to position [108, 0]
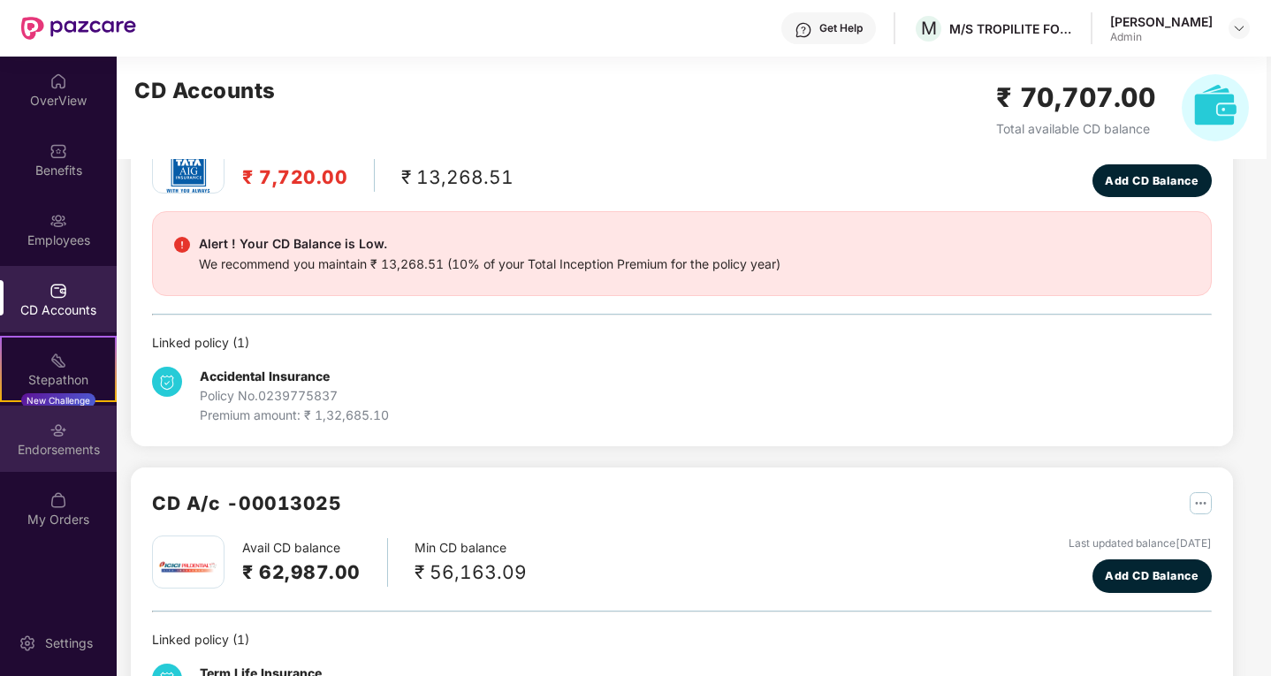
click at [66, 446] on div "Endorsements" at bounding box center [58, 450] width 117 height 18
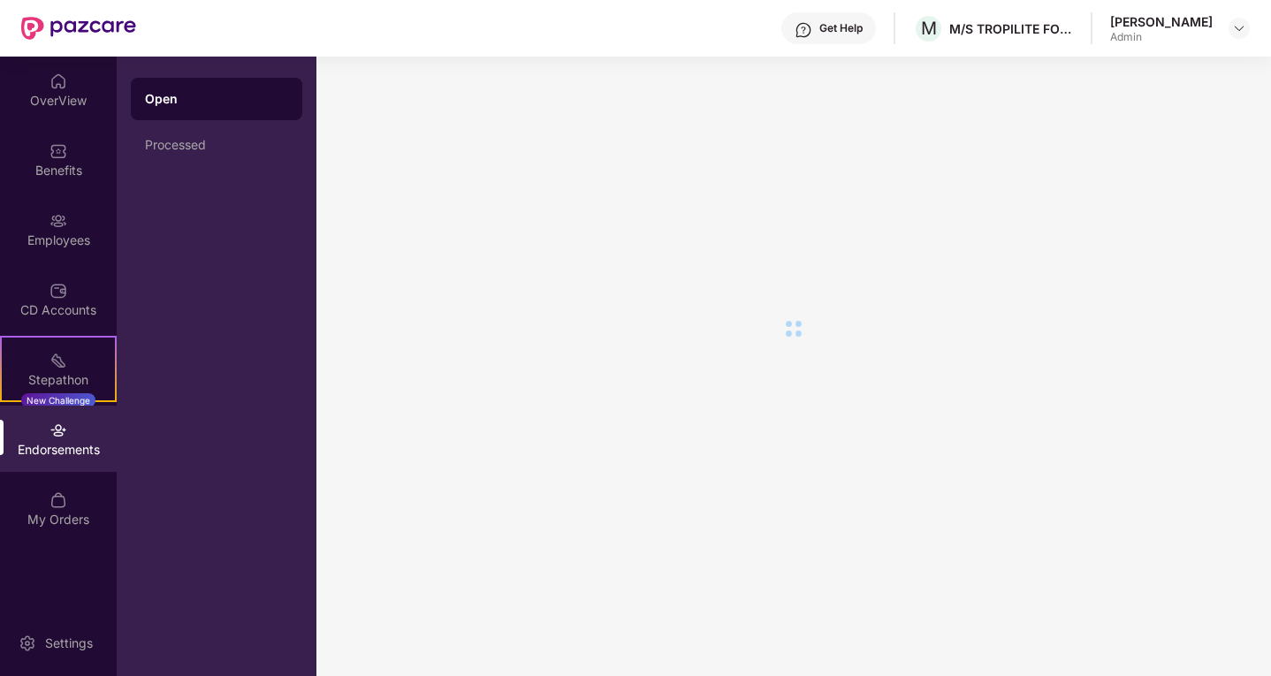
scroll to position [0, 0]
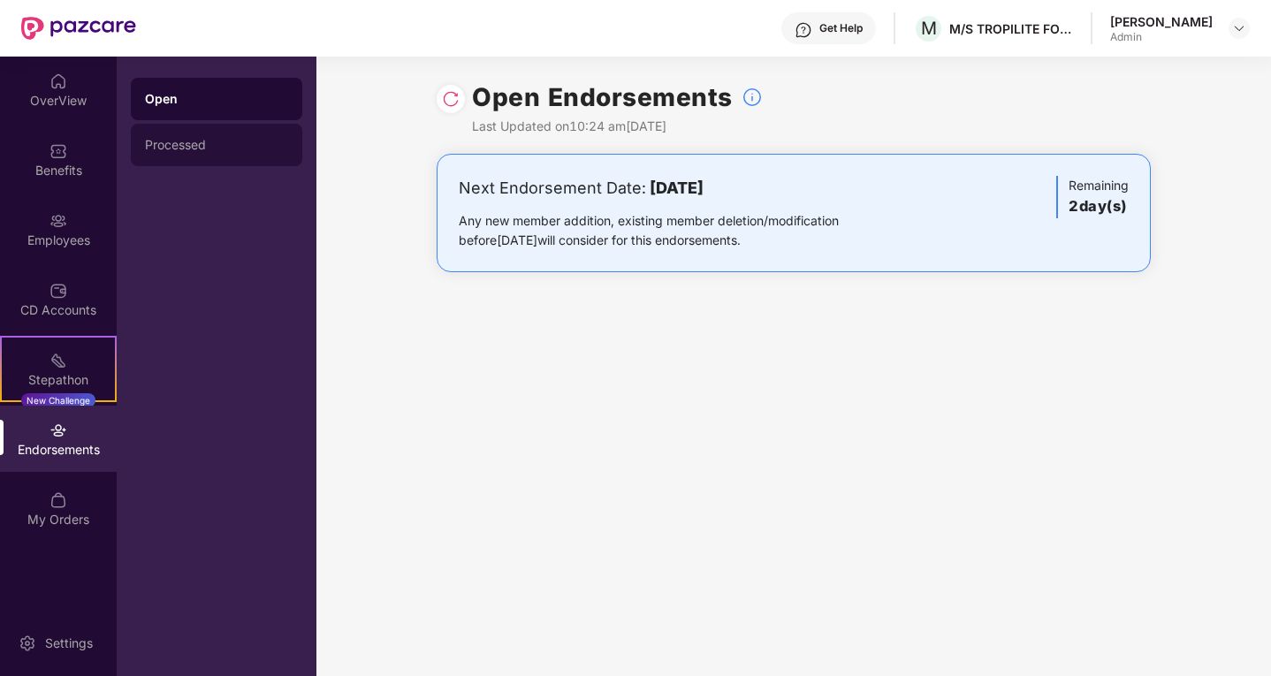
click at [200, 149] on div "Processed" at bounding box center [216, 145] width 143 height 14
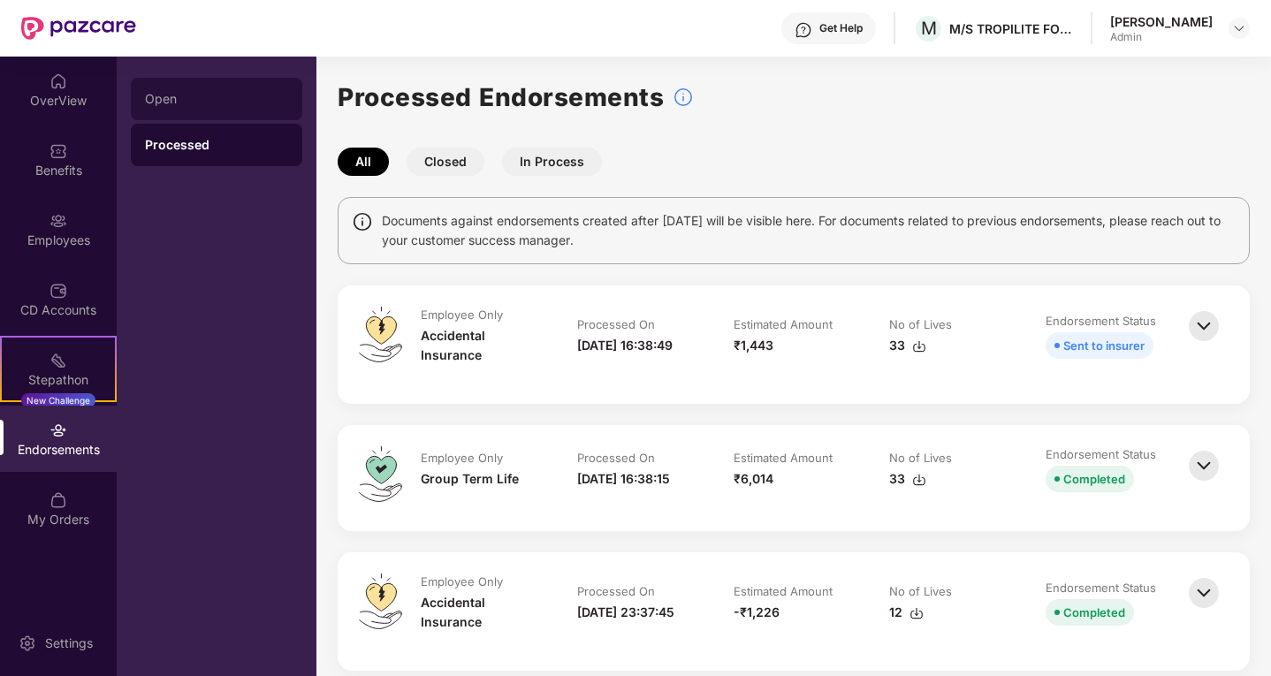
click at [137, 105] on div "Open" at bounding box center [217, 99] width 172 height 42
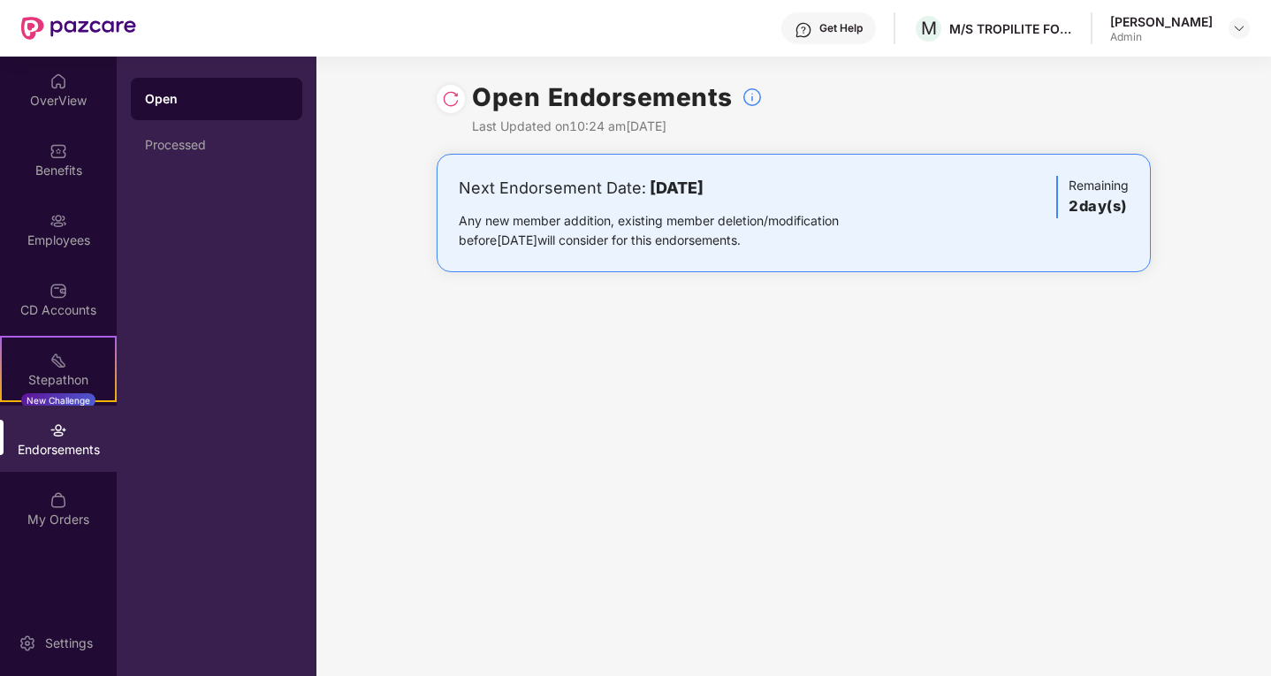
click at [637, 223] on div "Any new member addition, existing member deletion/modification before [DATE] wi…" at bounding box center [677, 230] width 436 height 39
click at [141, 135] on div "Processed" at bounding box center [217, 145] width 172 height 42
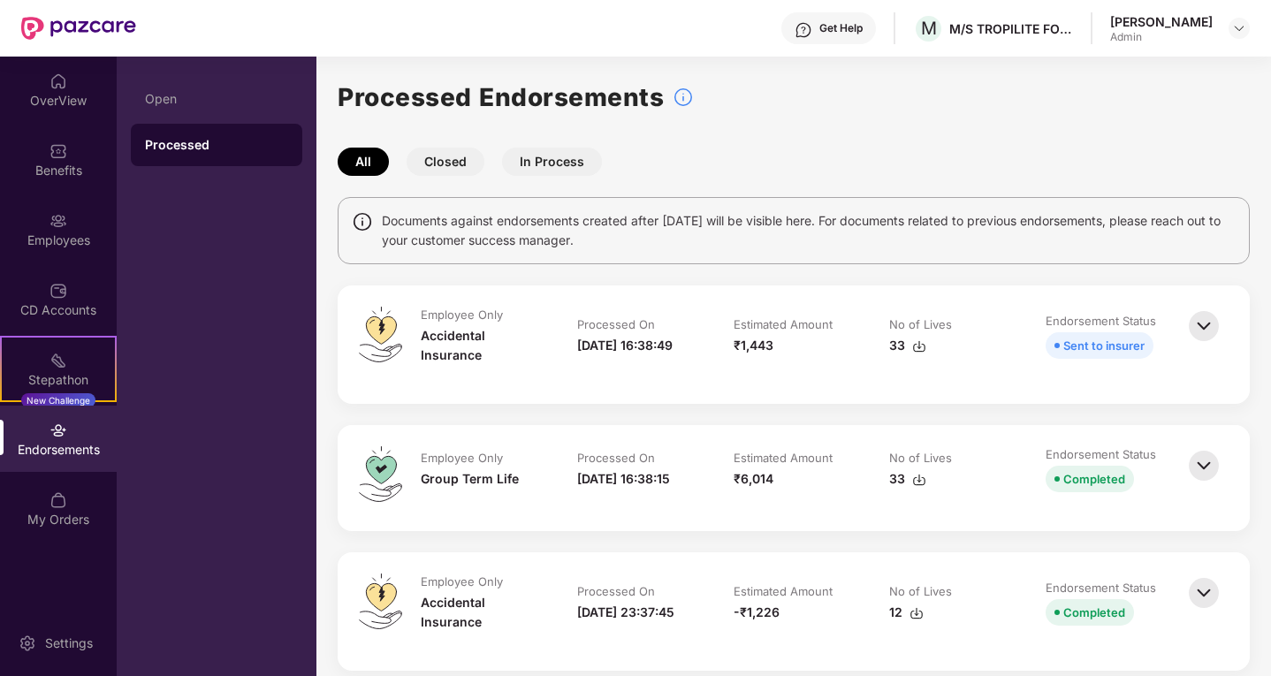
click at [586, 160] on button "In Process" at bounding box center [552, 162] width 100 height 28
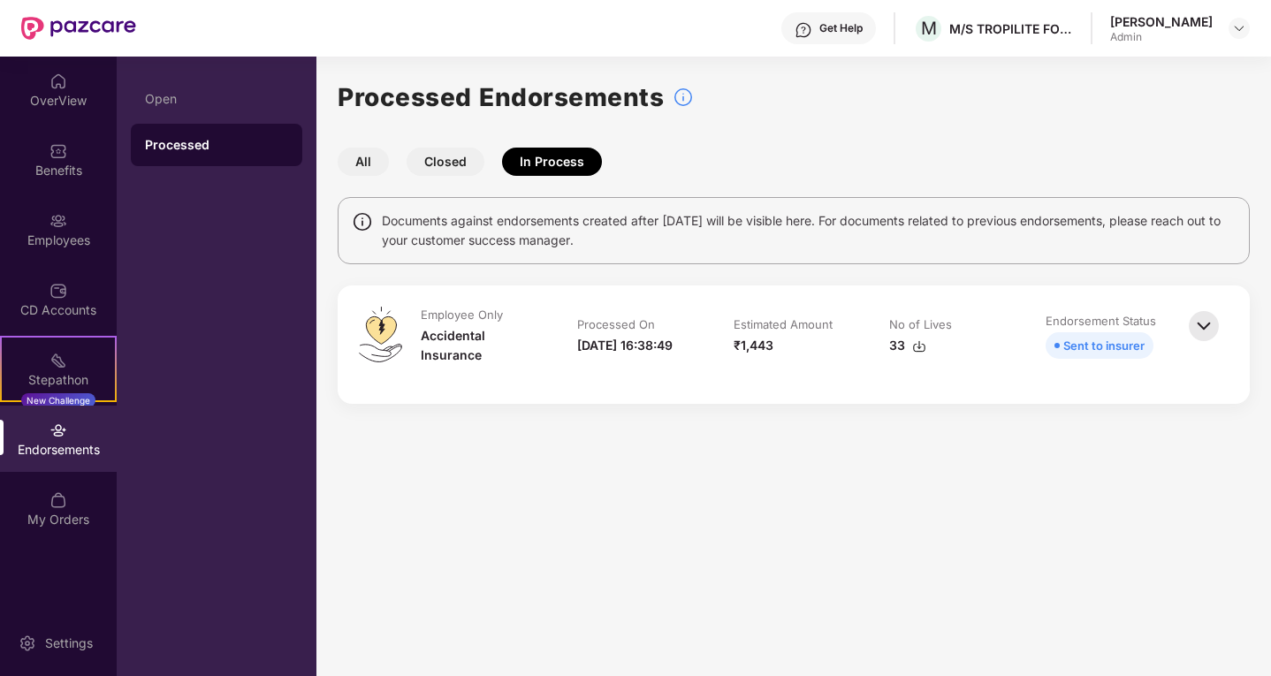
click at [1197, 327] on img at bounding box center [1204, 326] width 39 height 39
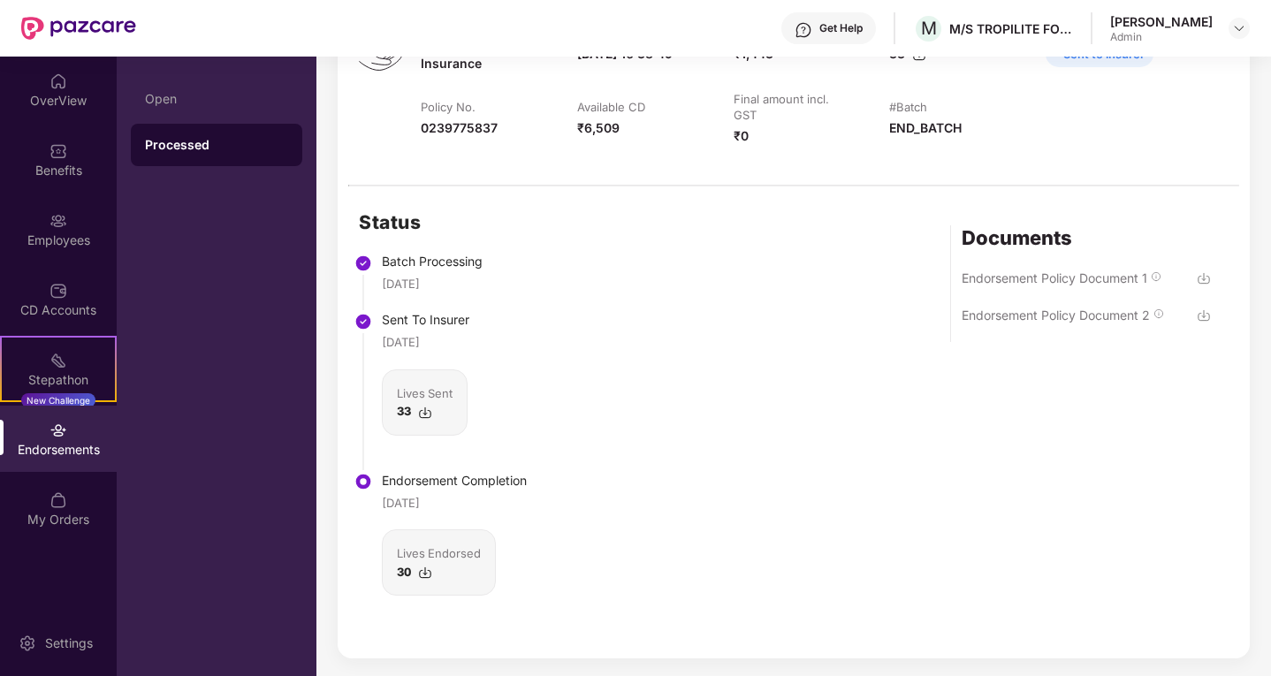
scroll to position [296, 0]
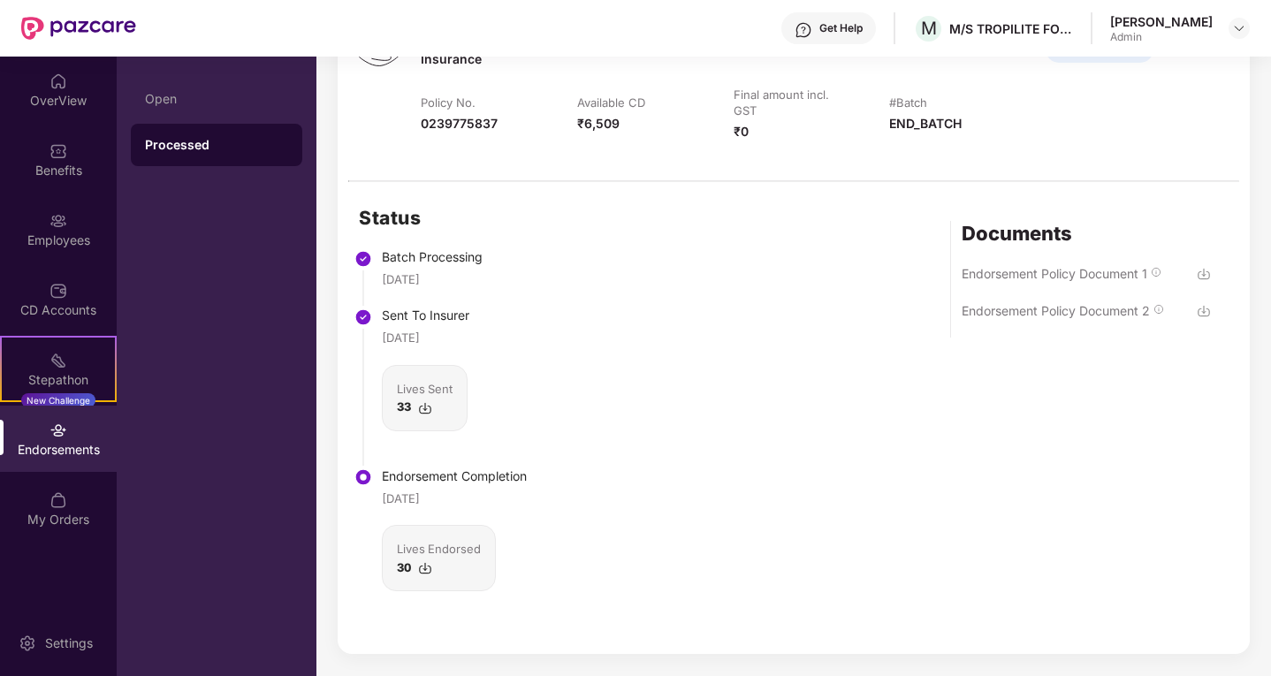
click at [434, 401] on div "33" at bounding box center [425, 407] width 56 height 18
click at [1192, 303] on div "Endorsement Policy Document 2" at bounding box center [1086, 319] width 249 height 37
click at [1201, 311] on img at bounding box center [1204, 311] width 14 height 14
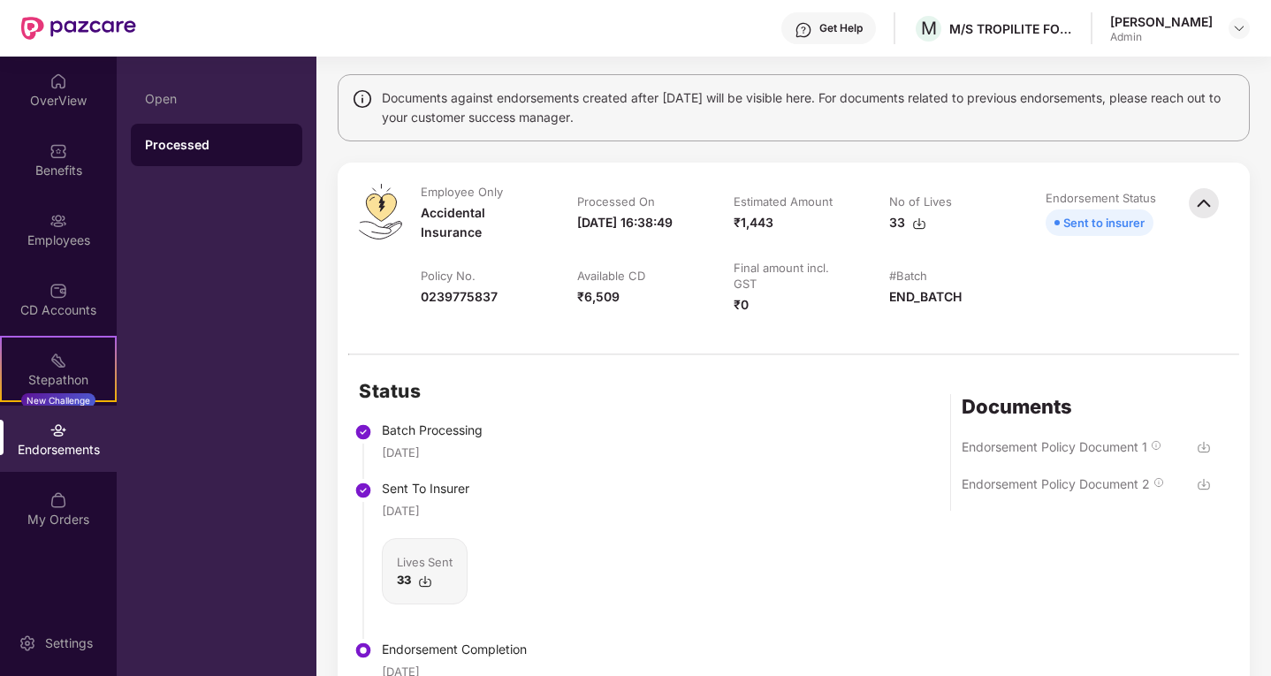
scroll to position [0, 0]
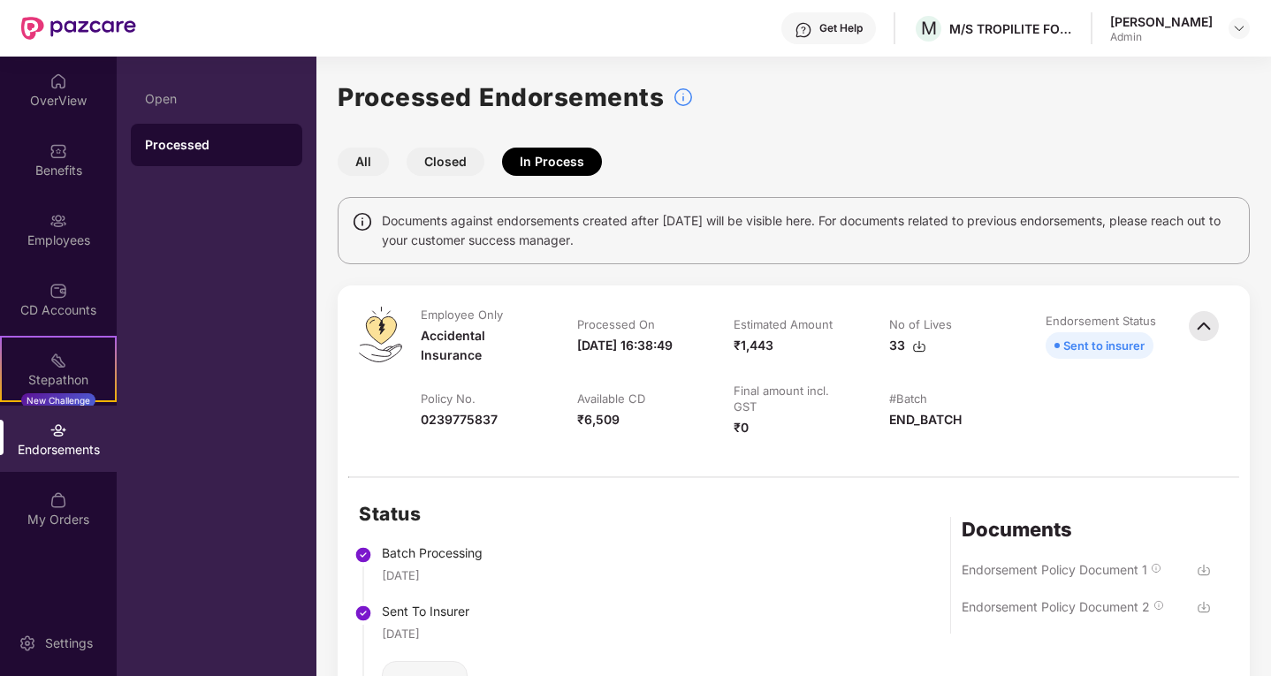
click at [434, 155] on button "Closed" at bounding box center [446, 162] width 78 height 28
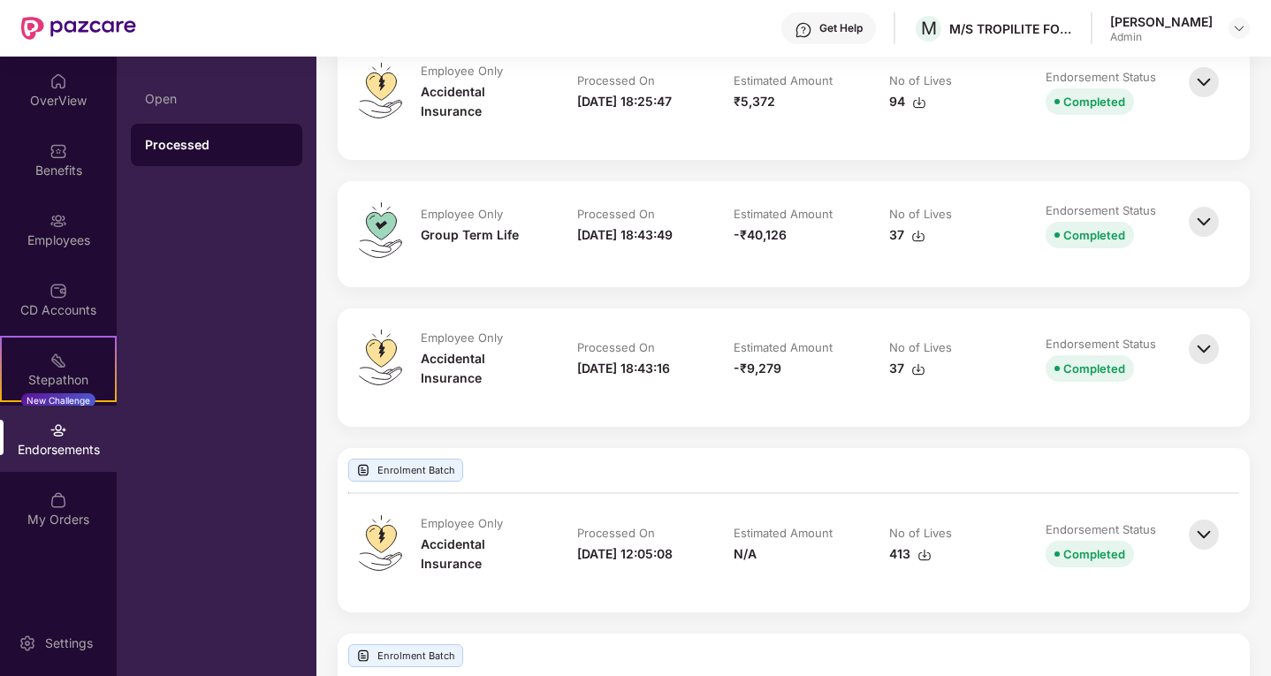
scroll to position [1061, 0]
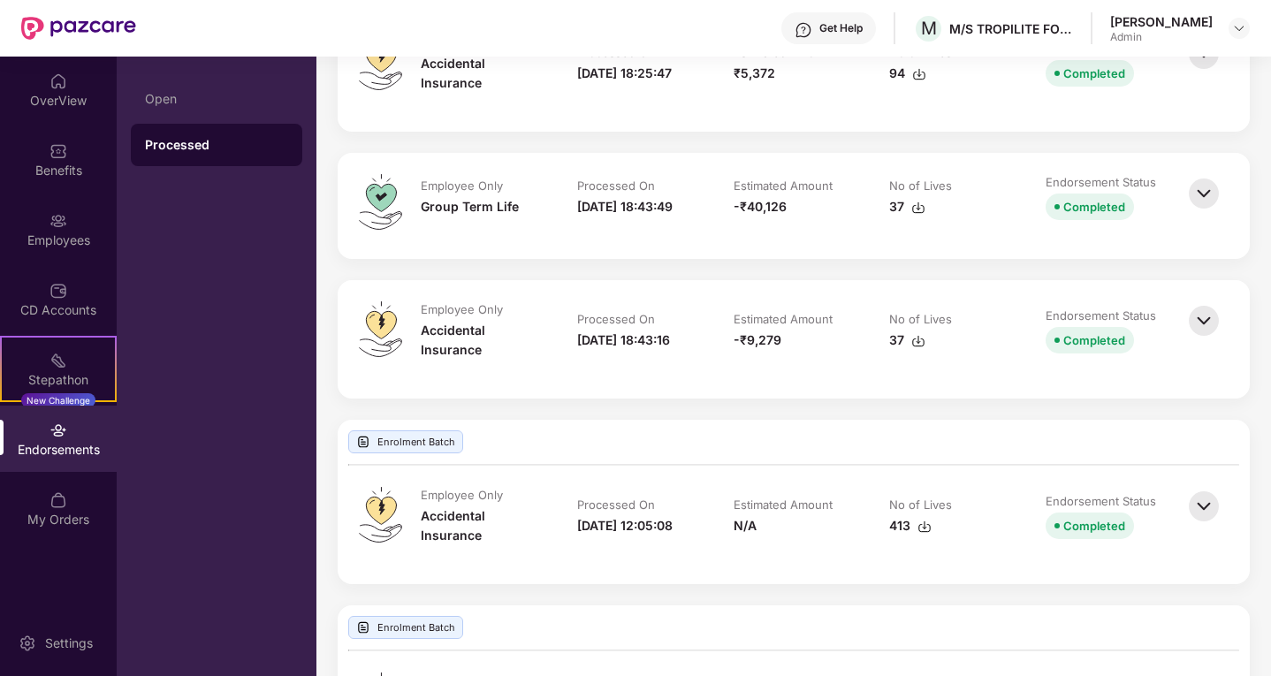
click at [1204, 340] on img at bounding box center [1204, 320] width 39 height 39
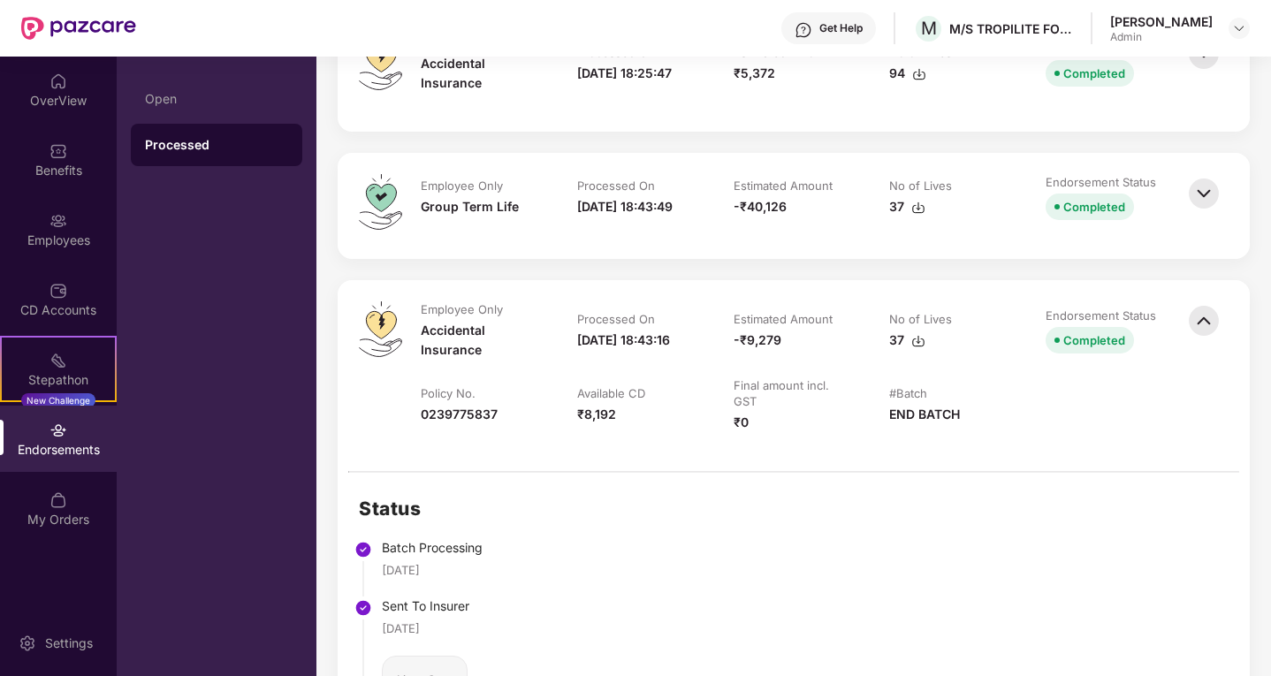
click at [915, 215] on img at bounding box center [918, 208] width 14 height 14
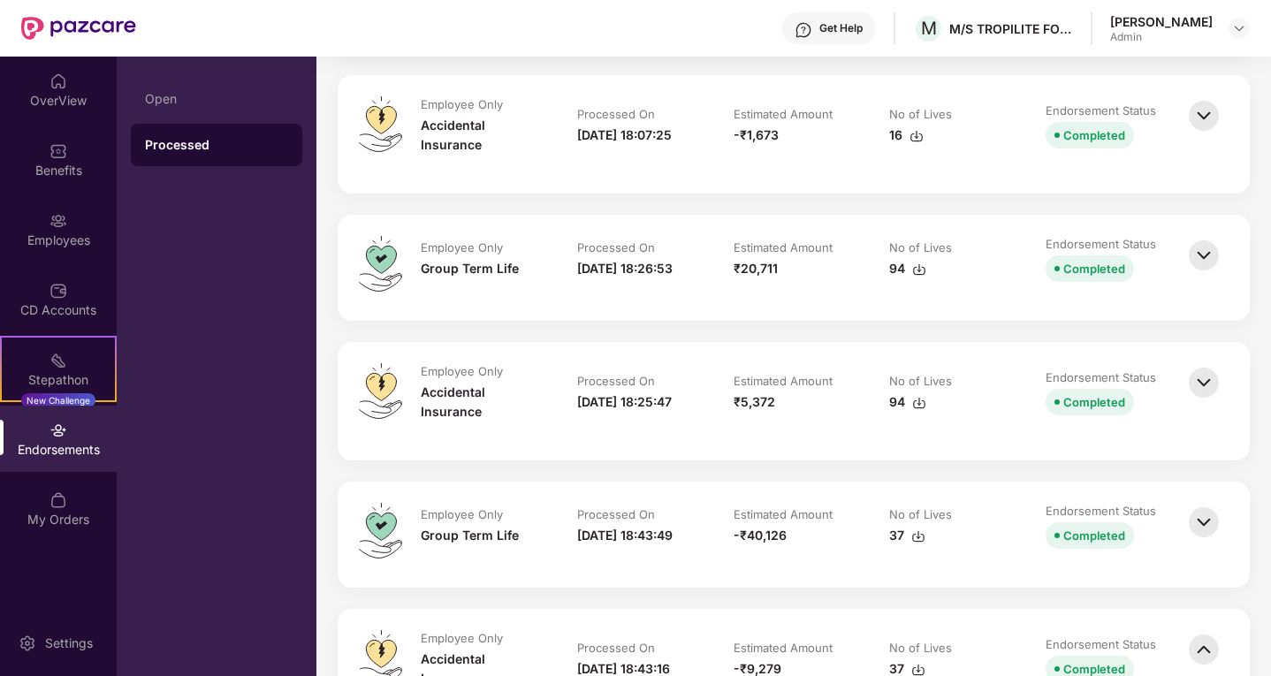
scroll to position [707, 0]
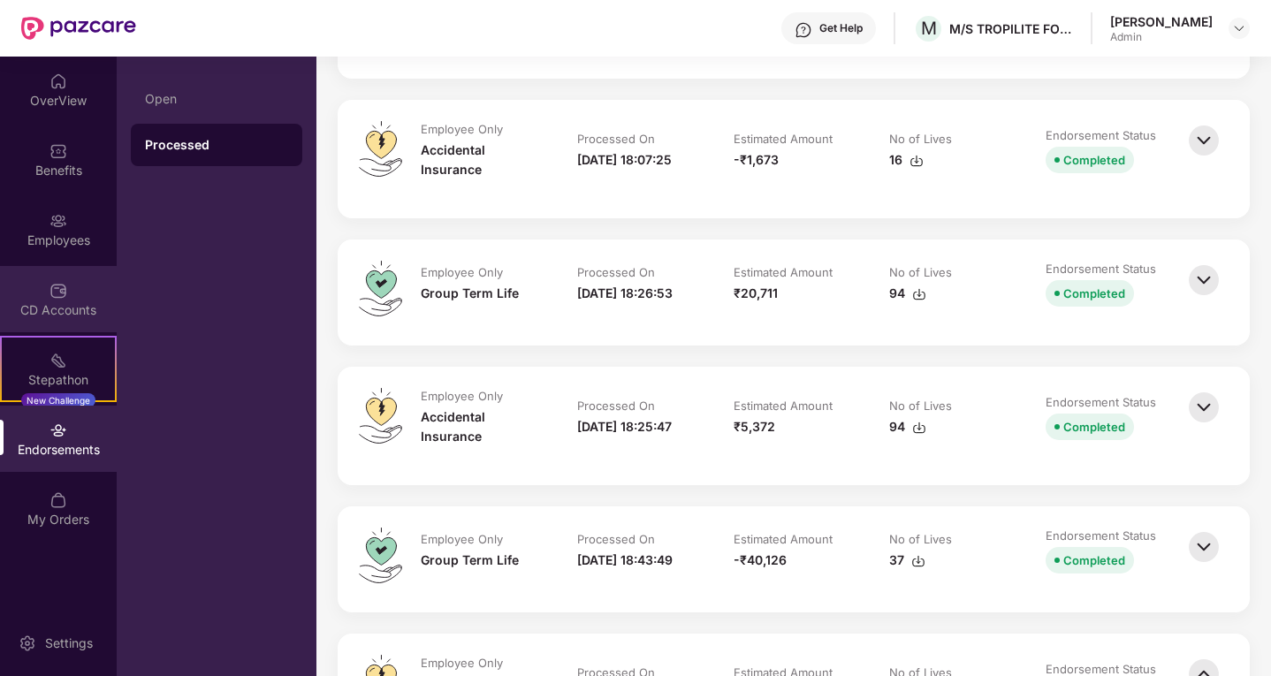
click at [58, 294] on img at bounding box center [59, 291] width 18 height 18
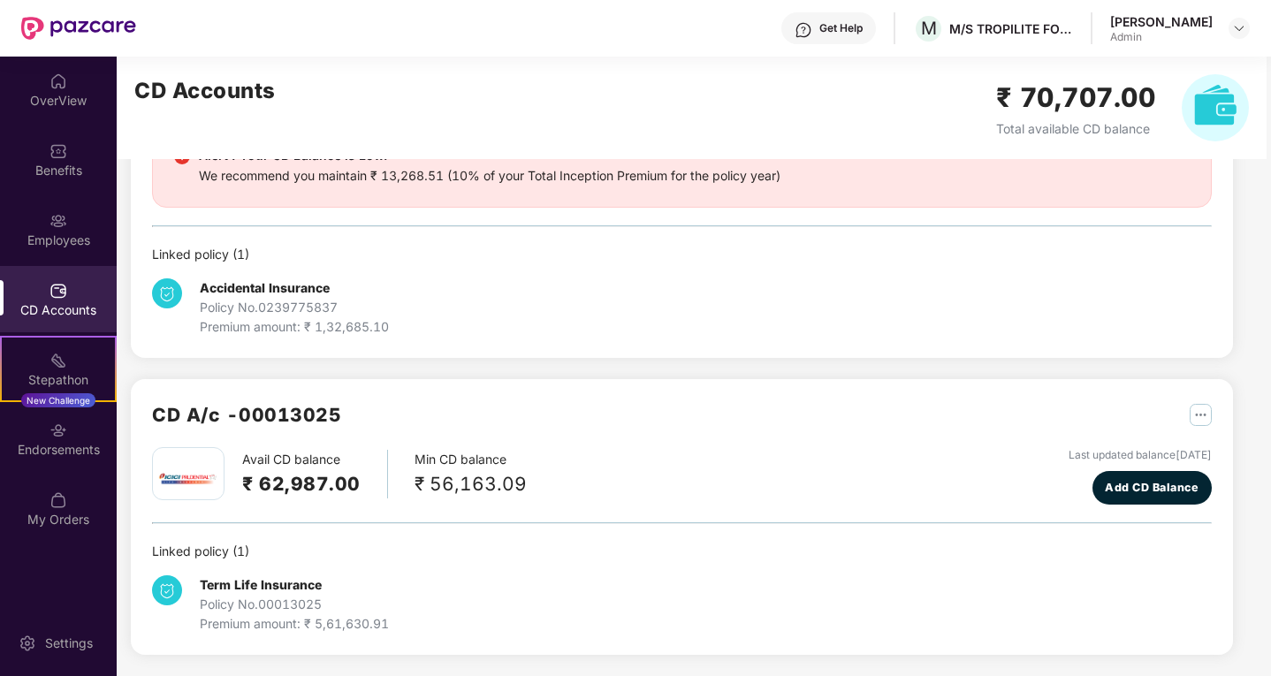
scroll to position [196, 0]
click at [64, 515] on div "My Orders" at bounding box center [58, 519] width 117 height 18
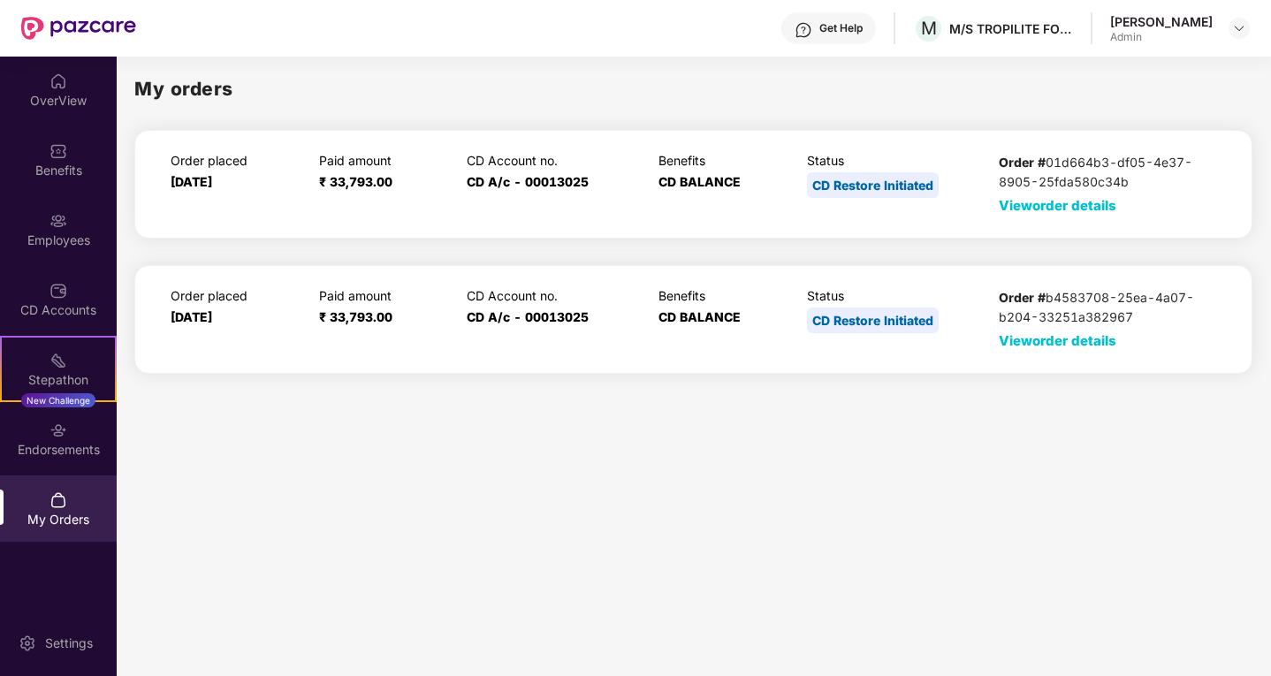
scroll to position [0, 0]
click at [68, 322] on div "CD Accounts" at bounding box center [58, 299] width 117 height 66
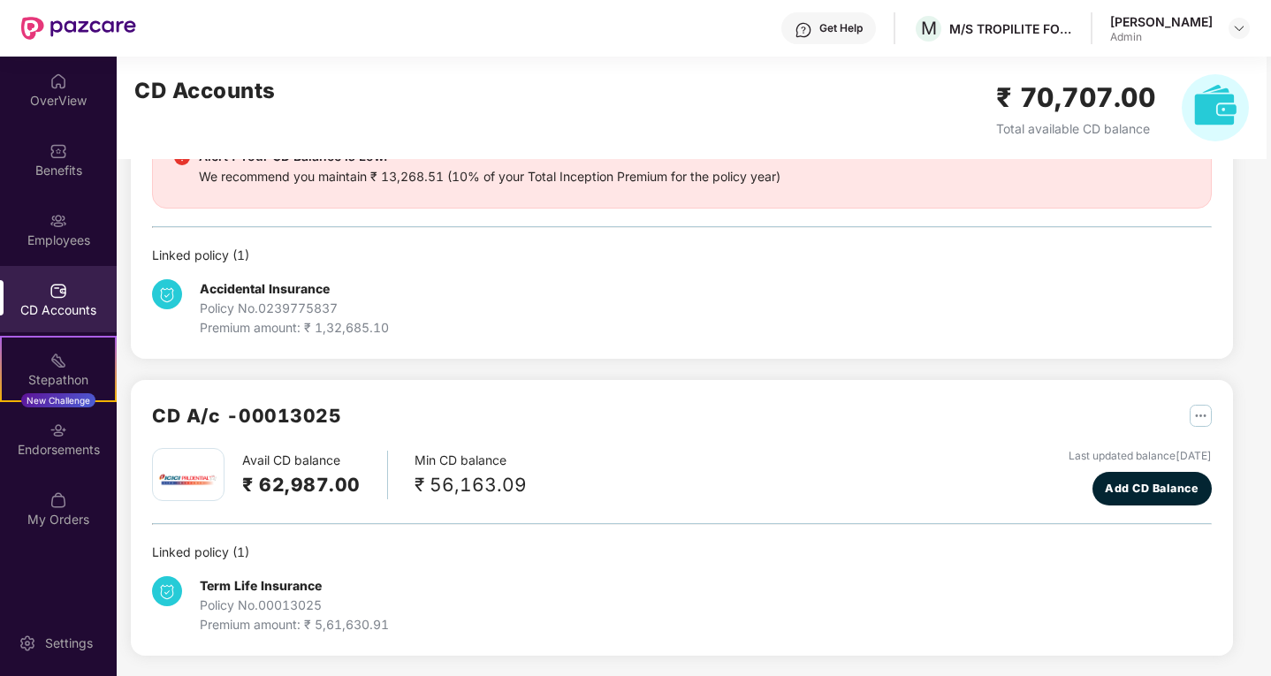
scroll to position [196, 0]
click at [238, 595] on div "Policy No. 00013025" at bounding box center [294, 604] width 189 height 19
click at [1199, 419] on img "button" at bounding box center [1201, 415] width 22 height 22
click at [1144, 484] on span "Add CD Balance" at bounding box center [1152, 488] width 94 height 18
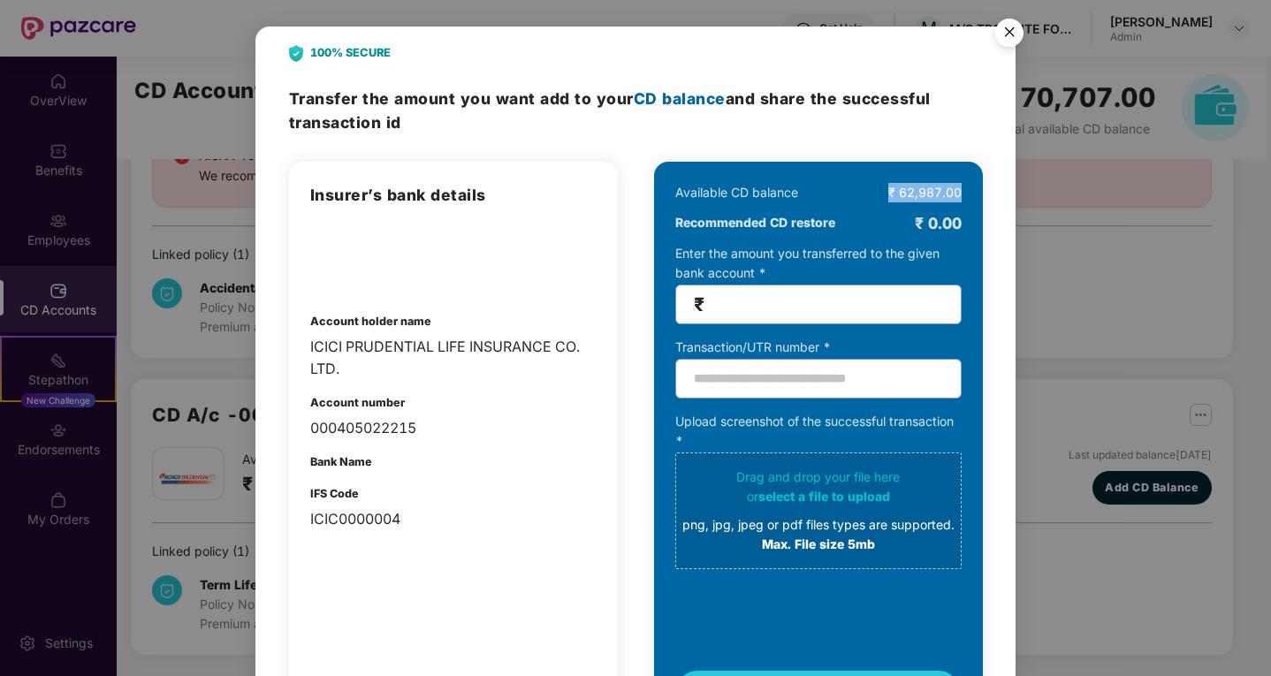
drag, startPoint x: 885, startPoint y: 185, endPoint x: 967, endPoint y: 191, distance: 82.4
click at [967, 191] on div "Available CD balance ₹ 62,987.00 Recommended CD restore ₹ 0.00 Enter the amount…" at bounding box center [818, 445] width 329 height 566
click at [443, 450] on div "Insurer’s bank details Account holder name ICICI PRUDENTIAL LIFE INSURANCE CO. …" at bounding box center [453, 356] width 286 height 347
click at [1010, 45] on img "Close" at bounding box center [1010, 36] width 50 height 50
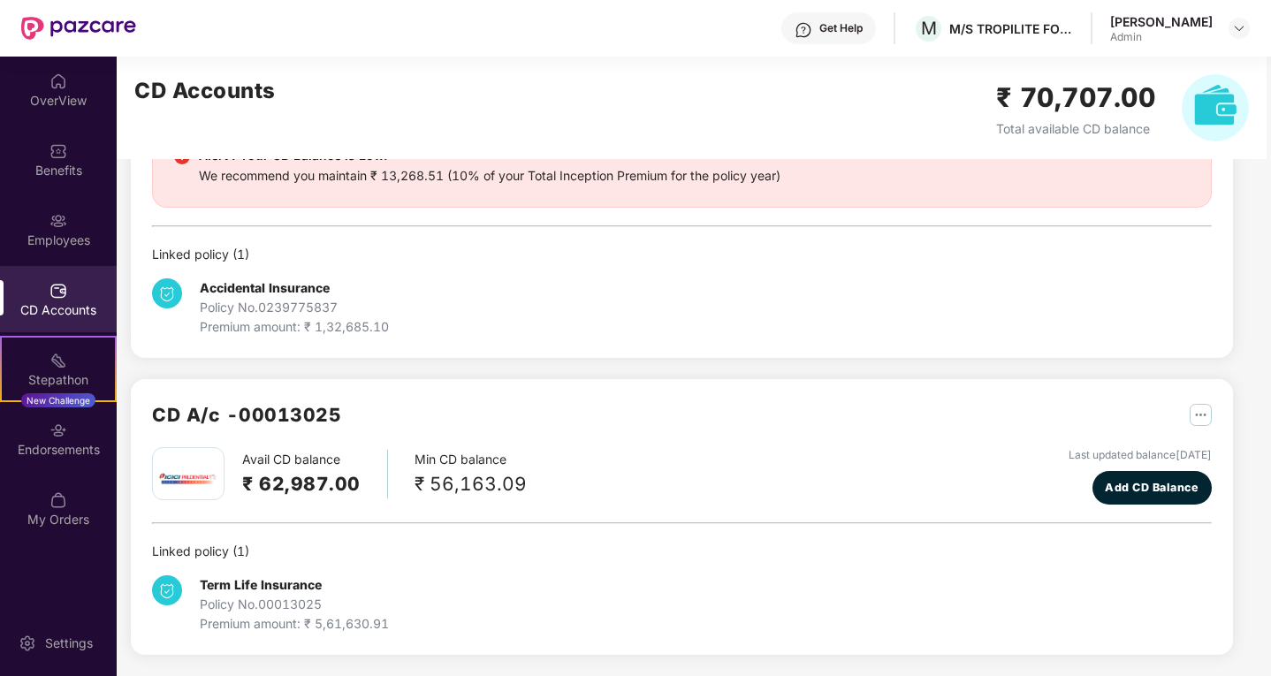
click at [420, 568] on div "Term Life Insurance Policy No. 00013025 Premium amount: ₹ 5,61,630.91" at bounding box center [682, 597] width 1060 height 72
click at [887, 249] on div "Linked policy ( 1 )" at bounding box center [682, 254] width 1060 height 19
click at [1118, 22] on div "[PERSON_NAME]" at bounding box center [1161, 21] width 103 height 17
click at [1250, 27] on header "Get Help M M/S TROPILITE FOODS PRIVATE LIMITED Shyam [PERSON_NAME] Admin" at bounding box center [635, 28] width 1271 height 57
click at [1229, 27] on div at bounding box center [1239, 28] width 21 height 21
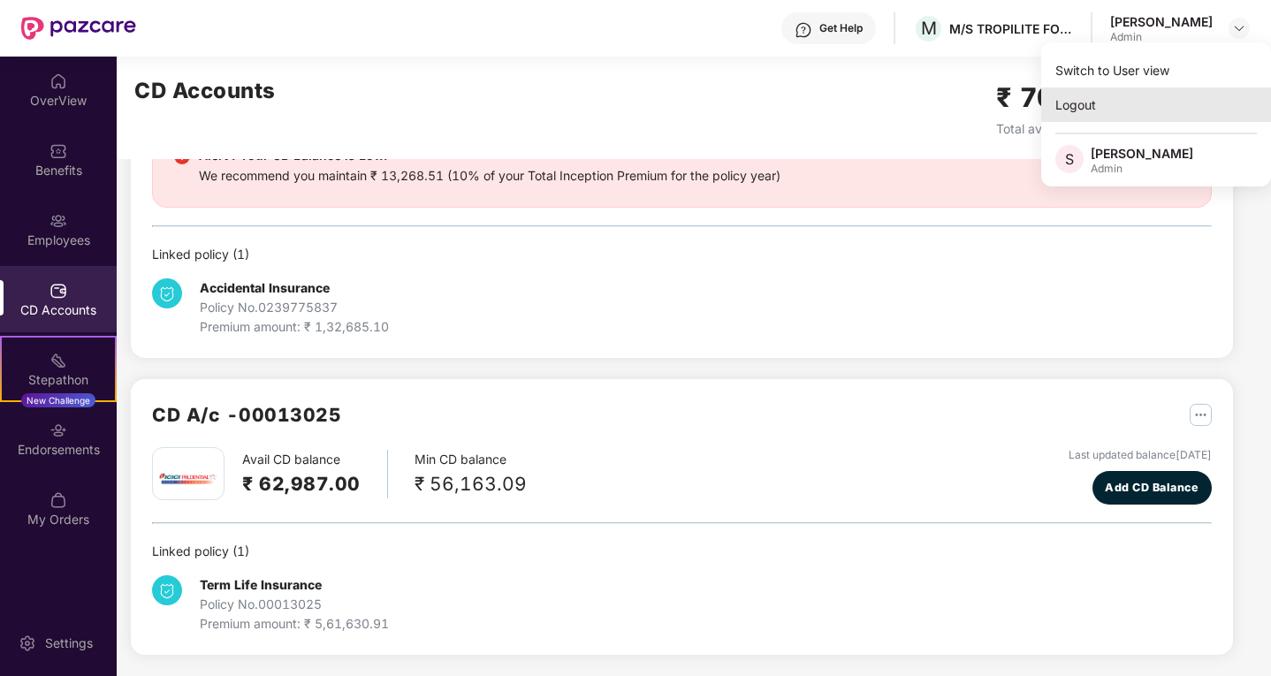
click at [1111, 103] on div "Logout" at bounding box center [1156, 105] width 230 height 34
